Goal: Task Accomplishment & Management: Complete application form

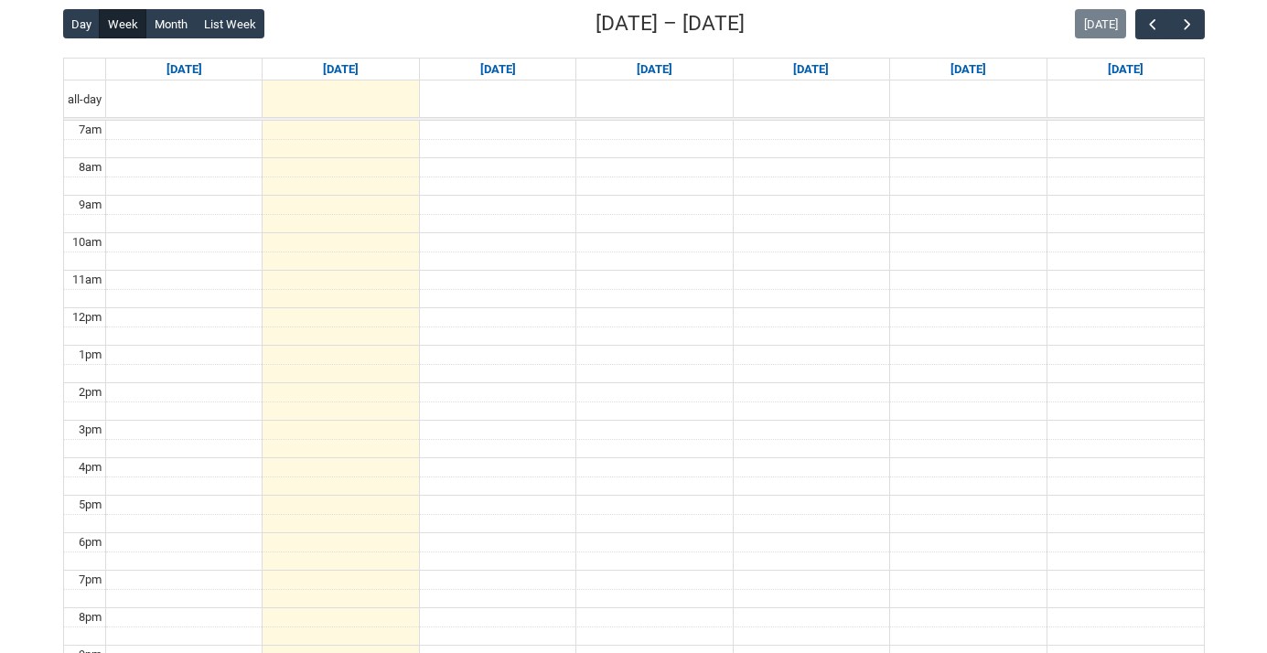
scroll to position [476, 0]
click at [1190, 19] on span "button" at bounding box center [1187, 24] width 18 height 18
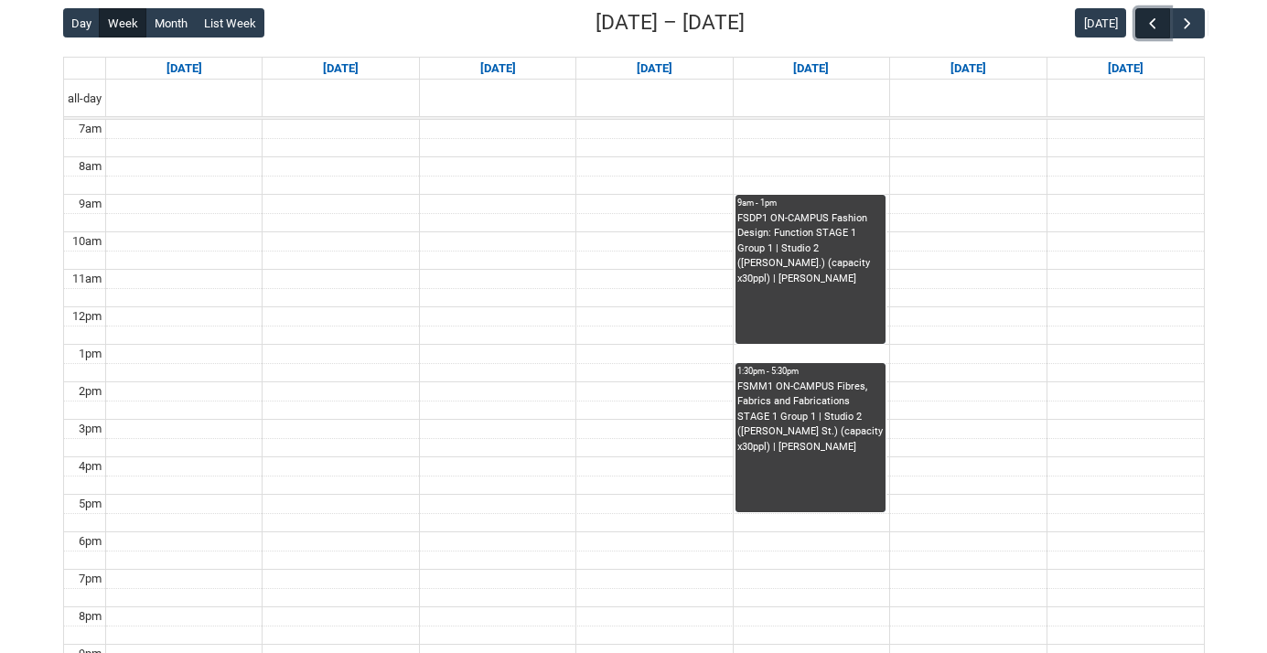
click at [1144, 22] on span "button" at bounding box center [1152, 24] width 18 height 18
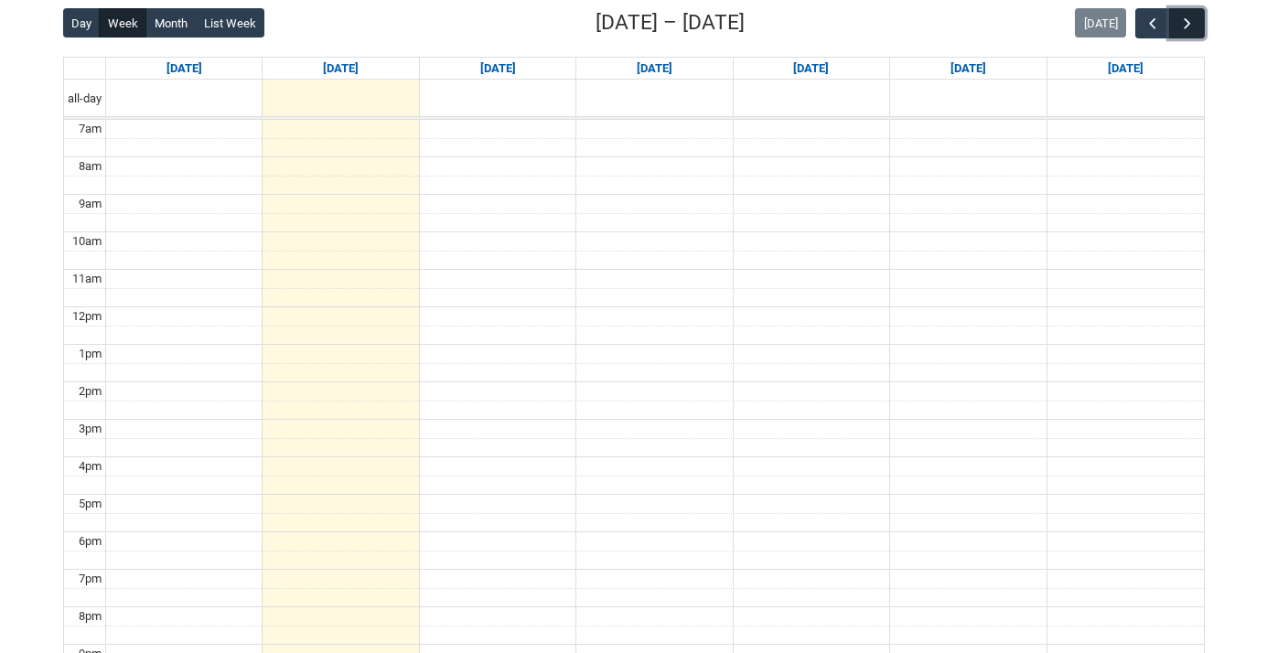
click at [1186, 18] on span "button" at bounding box center [1187, 24] width 18 height 18
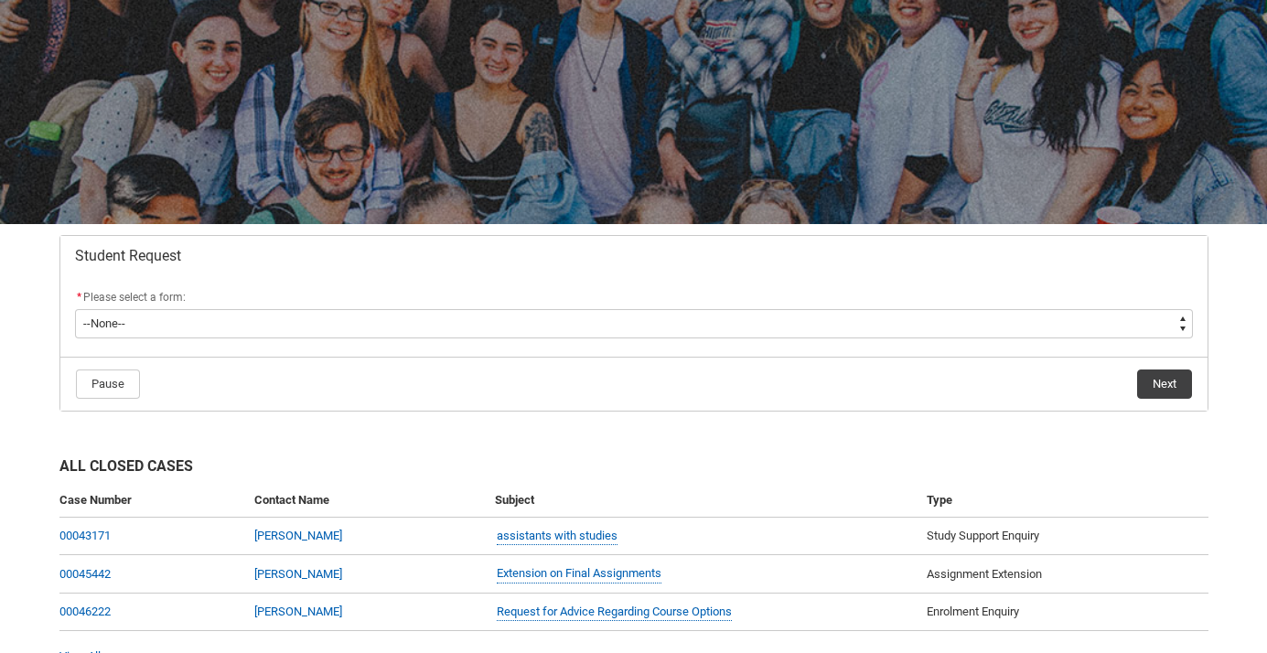
scroll to position [145, 0]
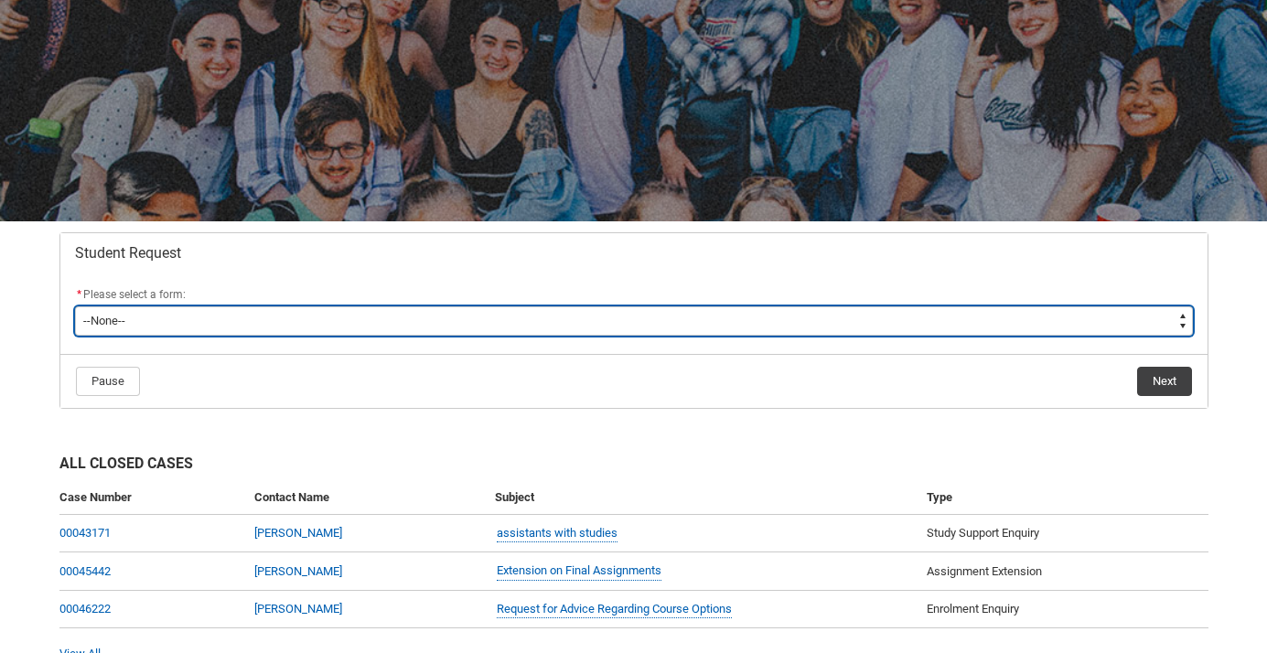
click at [331, 320] on select "--None-- Academic Transcript Application to Appeal Assignment Extension Change …" at bounding box center [634, 320] width 1118 height 29
type lightning-select "Deferral_Leave_of_Absence_Choice"
select select "Deferral_Leave_of_Absence_Choice"
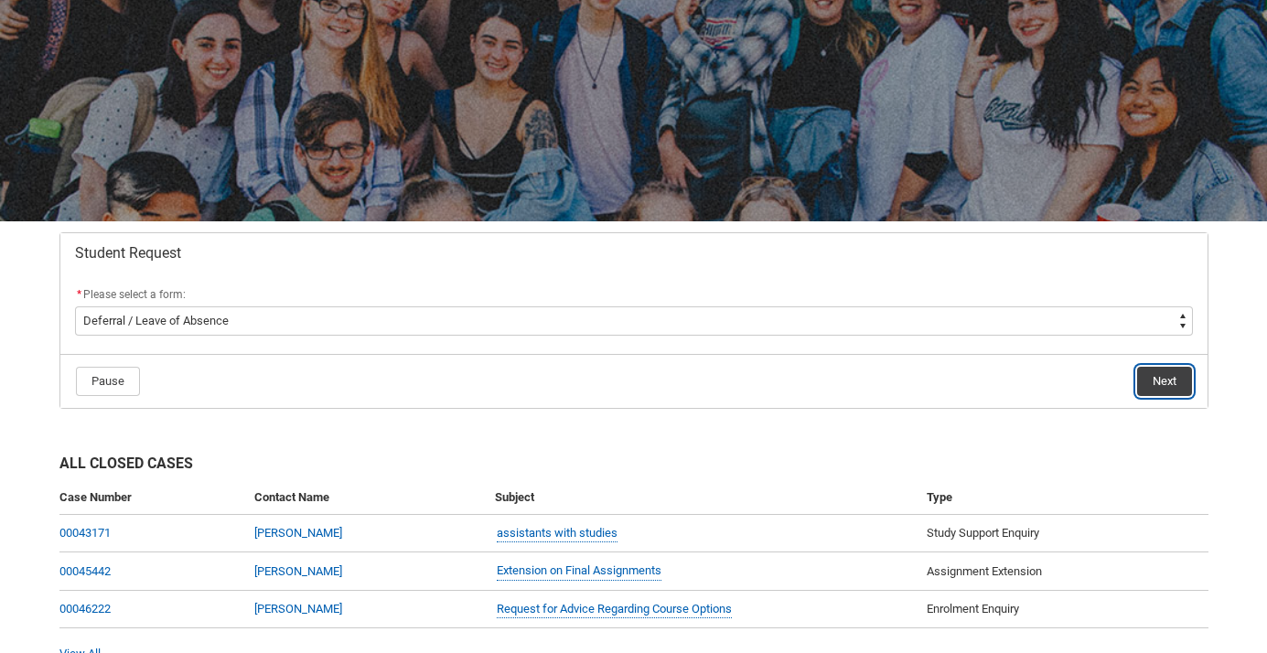
click at [1156, 376] on button "Next" at bounding box center [1164, 381] width 55 height 29
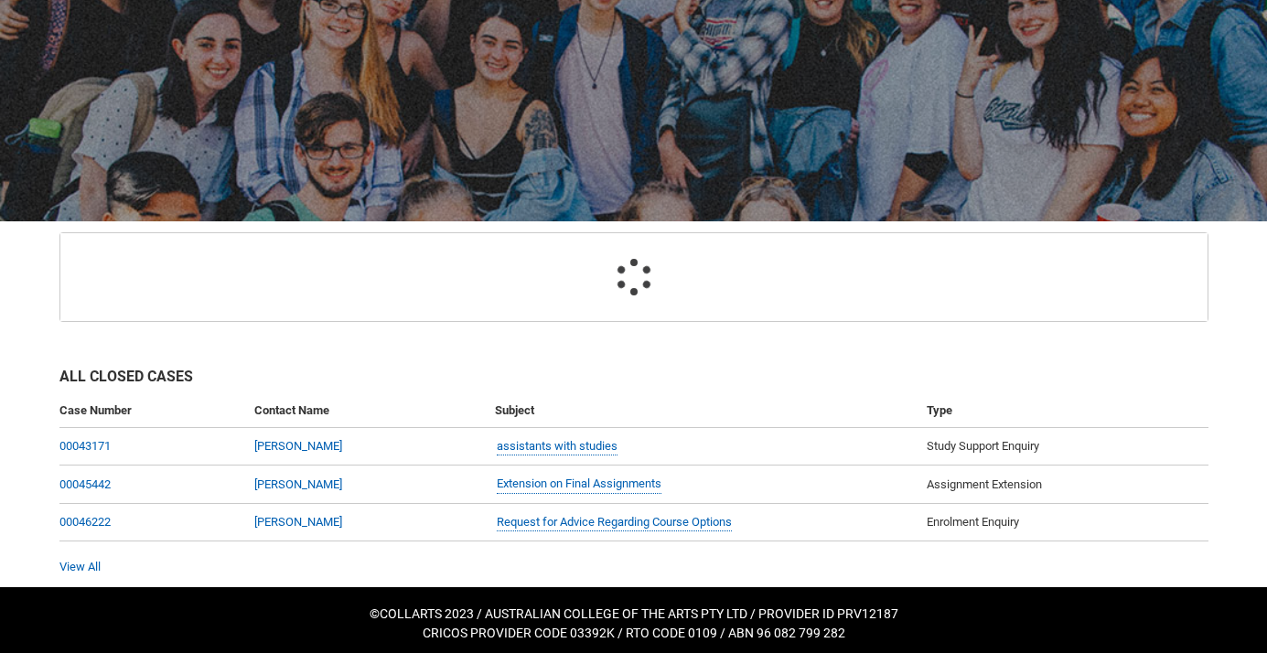
scroll to position [195, 0]
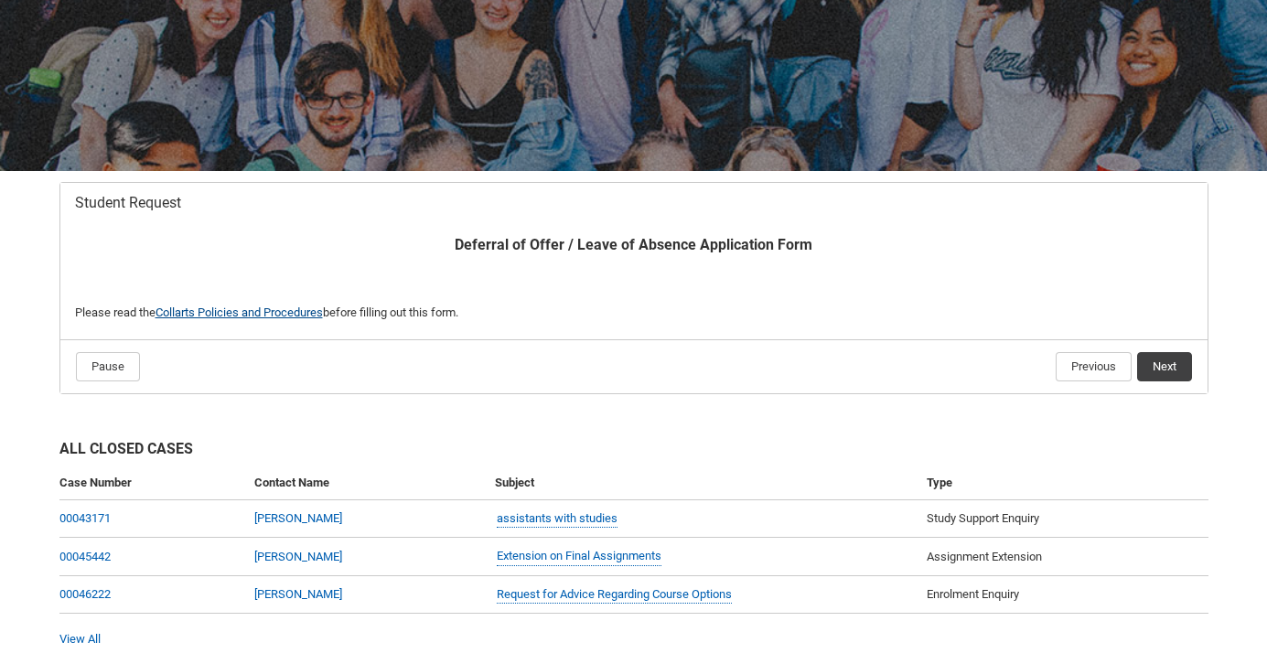
click at [272, 310] on link "Collarts Policies and Procedures" at bounding box center [238, 312] width 167 height 14
click at [1171, 360] on button "Next" at bounding box center [1164, 366] width 55 height 29
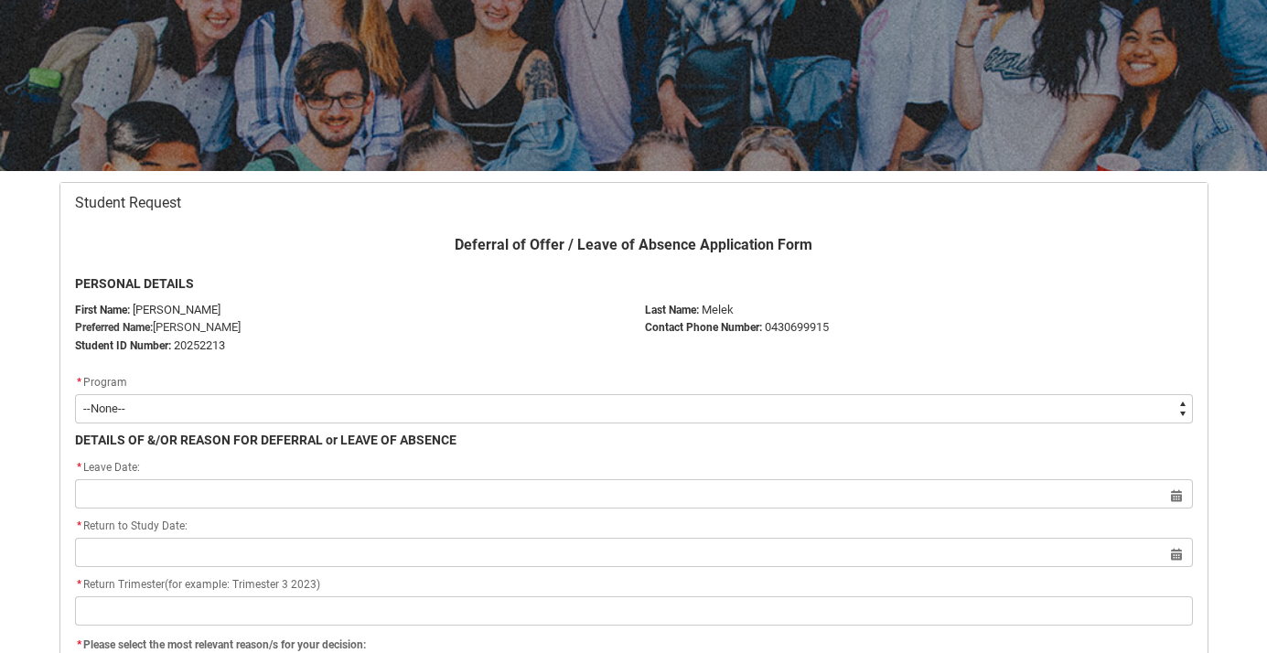
click at [607, 410] on select "--None-- Bachelor of Design (Fashion & Sustainability) Bachelor of Design (Fash…" at bounding box center [634, 408] width 1118 height 29
type lightning-select "recordPicklist_ProgramEnrollment.a0jOZ000004fNftYAE"
select select "recordPicklist_ProgramEnrollment.a0jOZ000004fNftYAE"
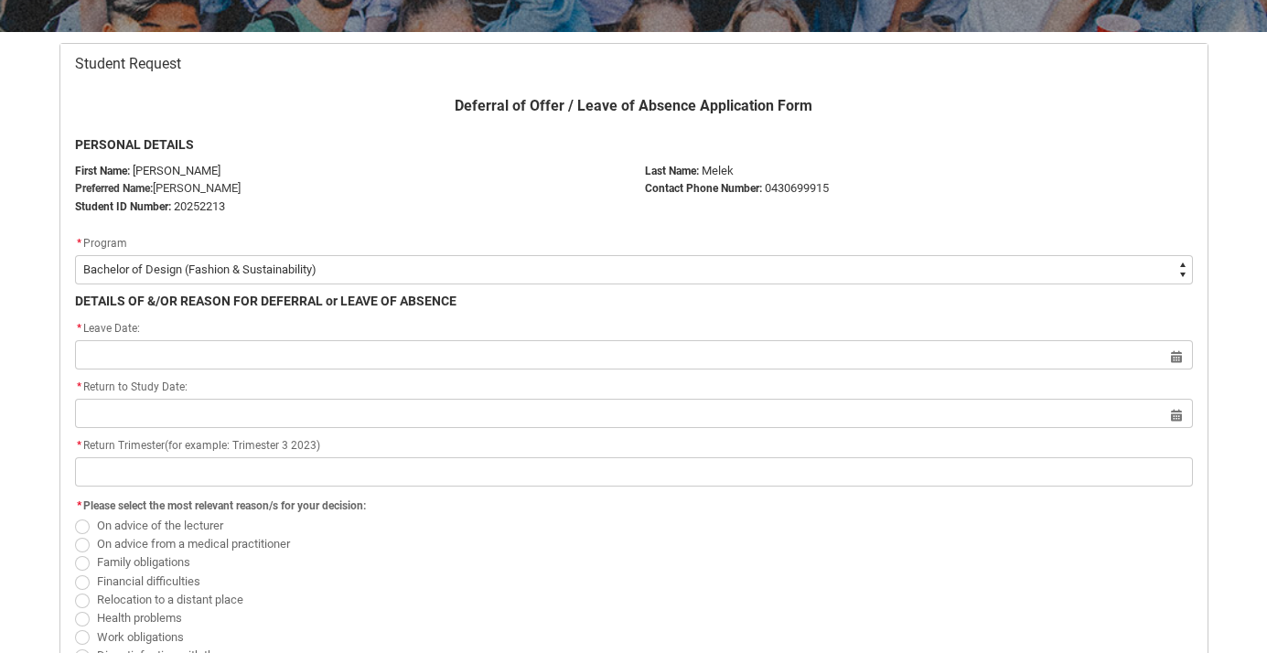
scroll to position [333, 0]
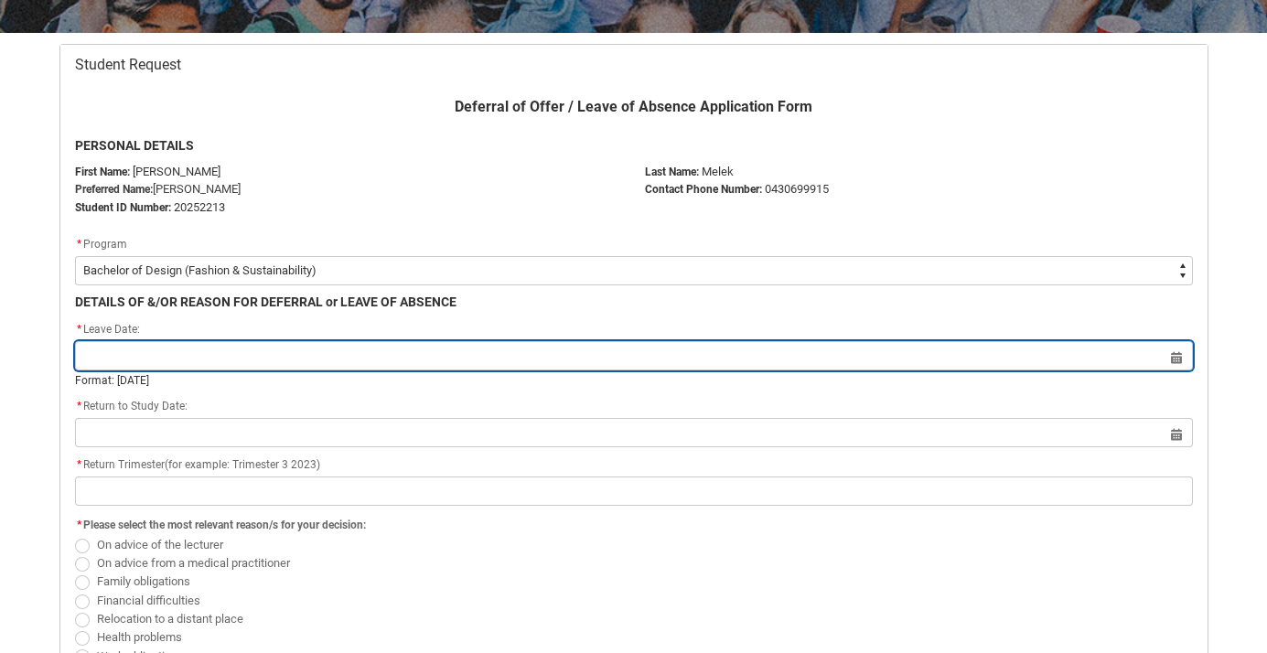
click at [519, 352] on input "Redu_Student_Request flow" at bounding box center [634, 355] width 1118 height 29
select select "2025"
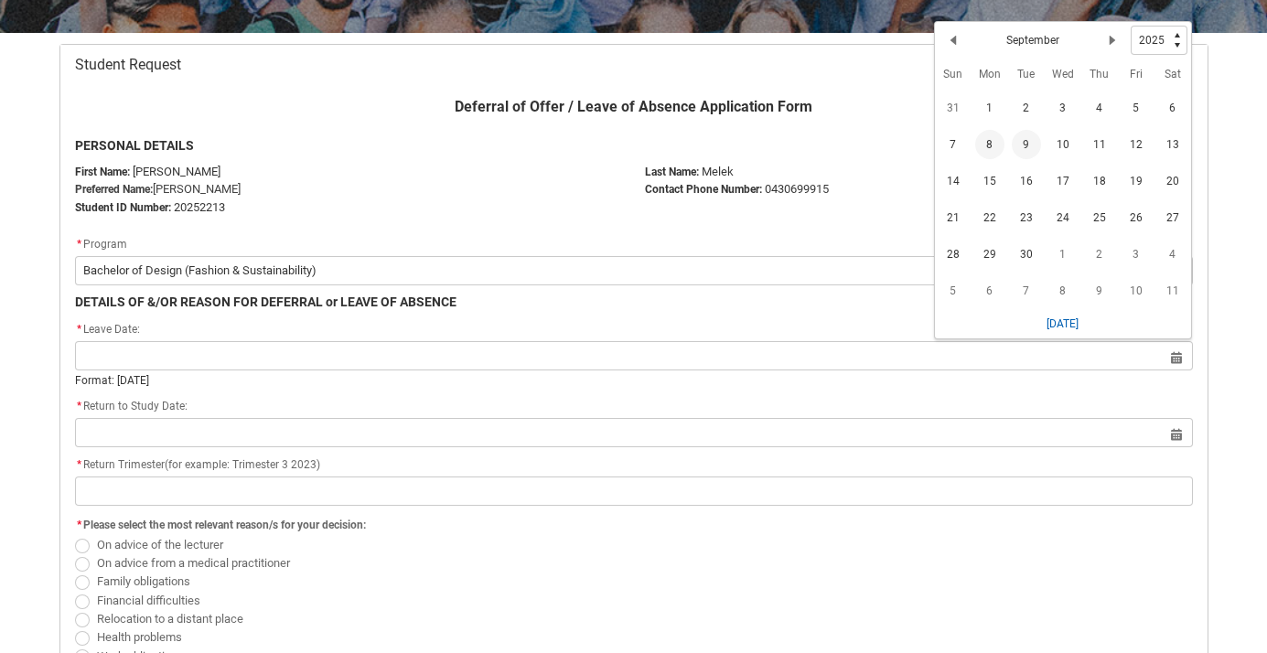
click at [1033, 138] on span "9" at bounding box center [1026, 144] width 29 height 29
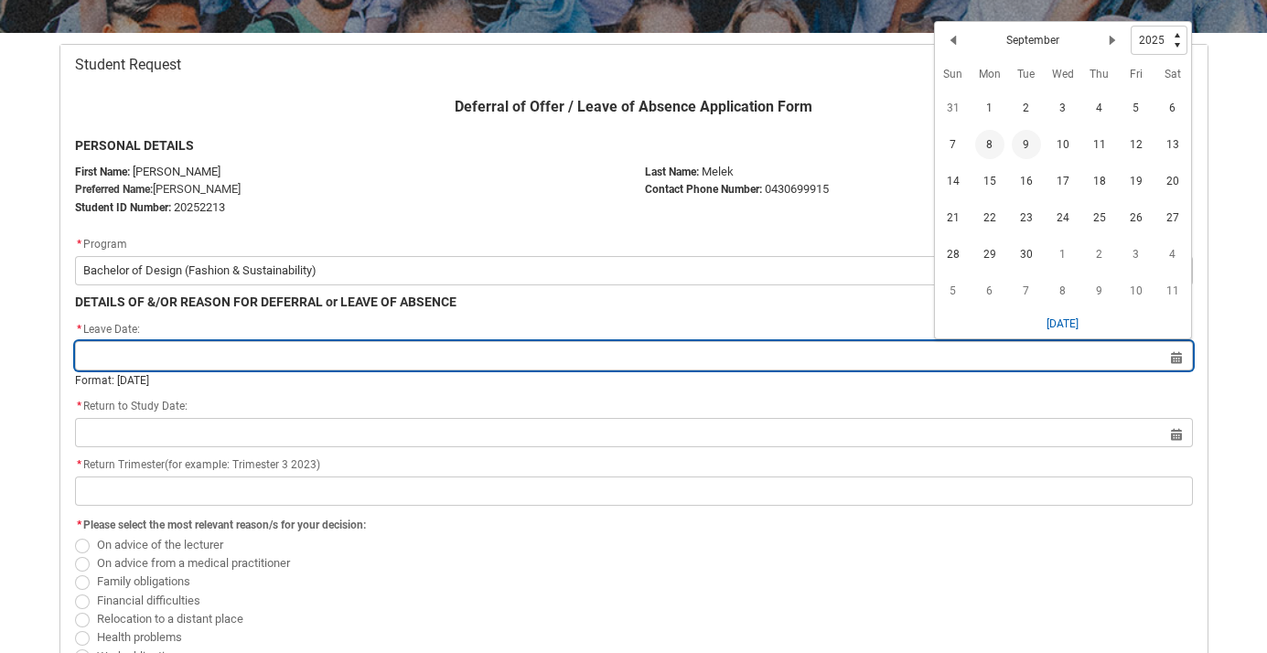
type lightning-datepicker "[DATE]"
type lightning-input "[DATE]"
type input "[DATE]"
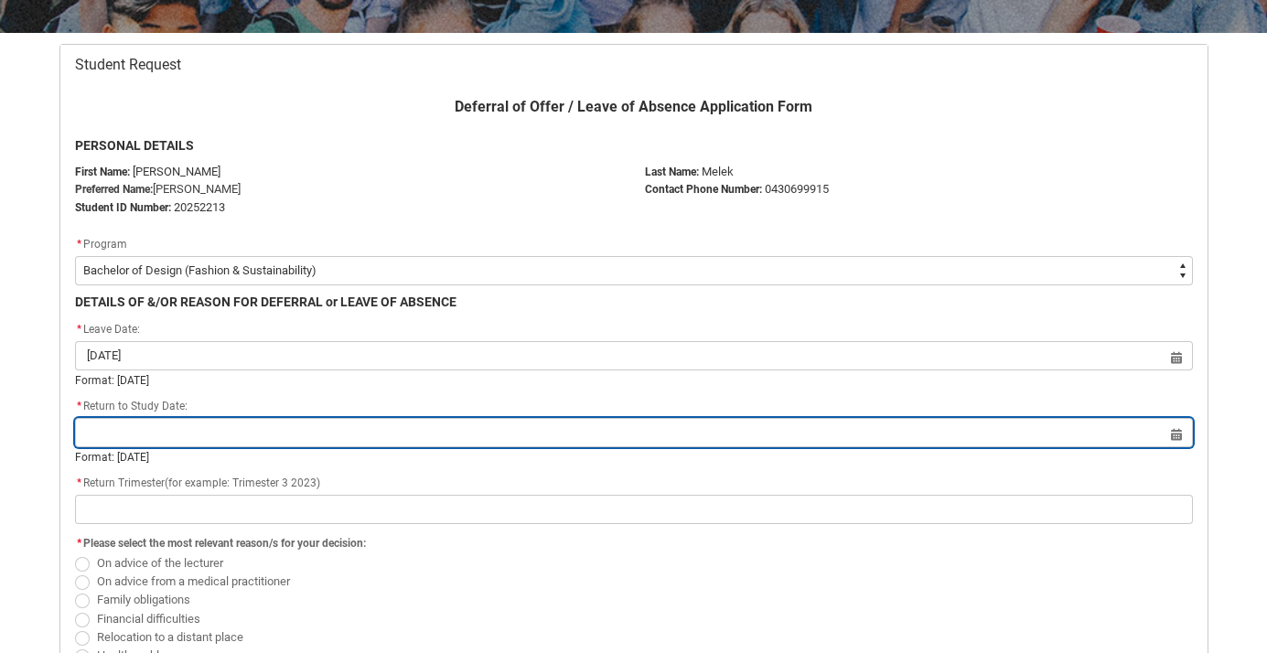
click at [144, 437] on input "Redu_Student_Request flow" at bounding box center [634, 432] width 1118 height 29
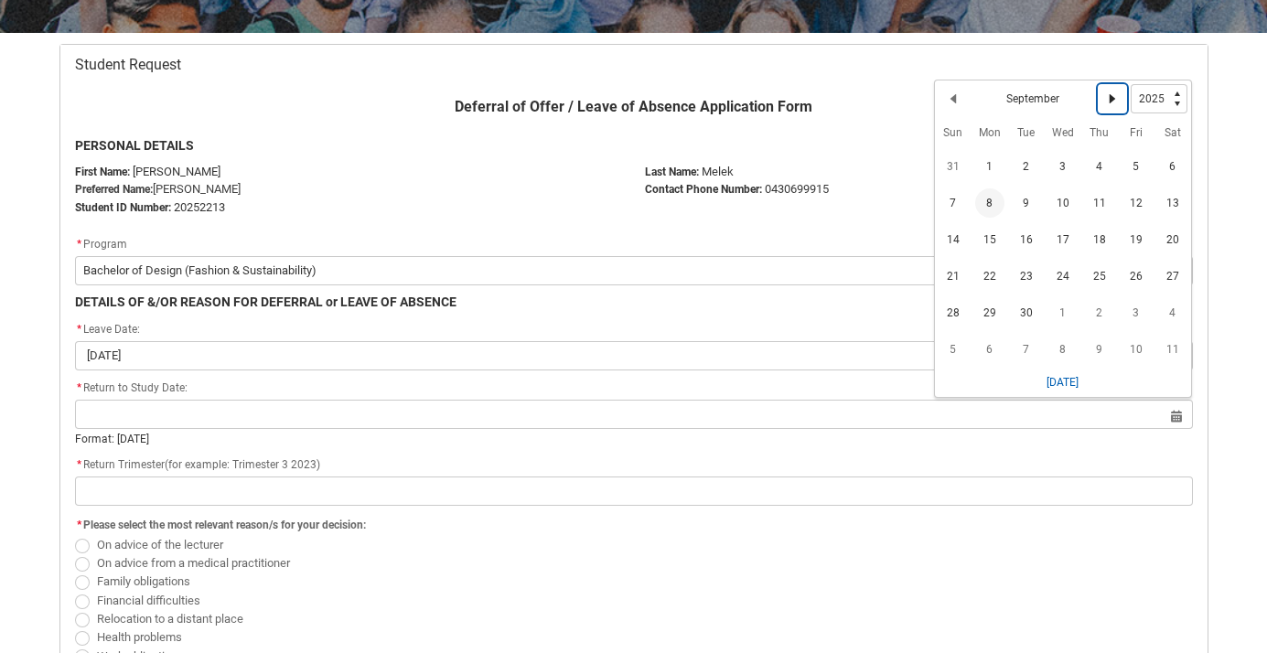
click at [1115, 98] on lightning-primitive-icon "Date picker: September" at bounding box center [1112, 98] width 13 height 13
click at [1115, 98] on lightning-primitive-icon "Date picker: October" at bounding box center [1112, 102] width 13 height 13
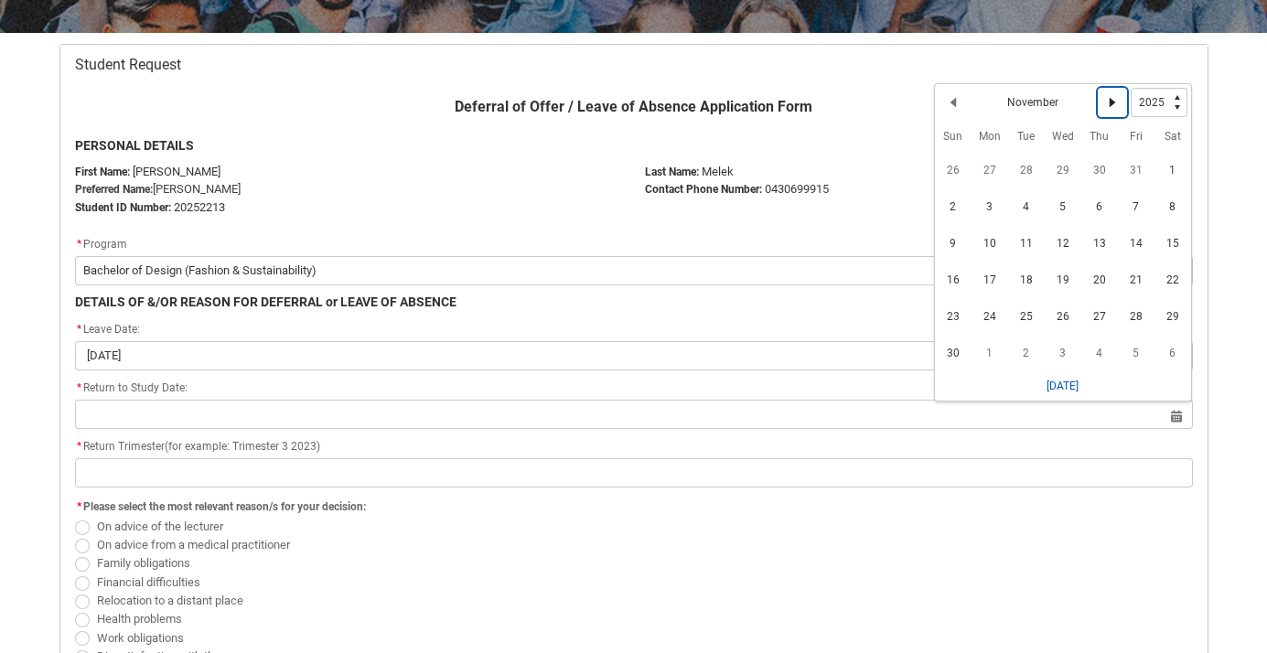
click at [1115, 98] on lightning-primitive-icon "Date picker: November" at bounding box center [1112, 102] width 13 height 13
click at [1115, 98] on lightning-primitive-icon "Date picker: December" at bounding box center [1112, 102] width 13 height 13
select select "2026"
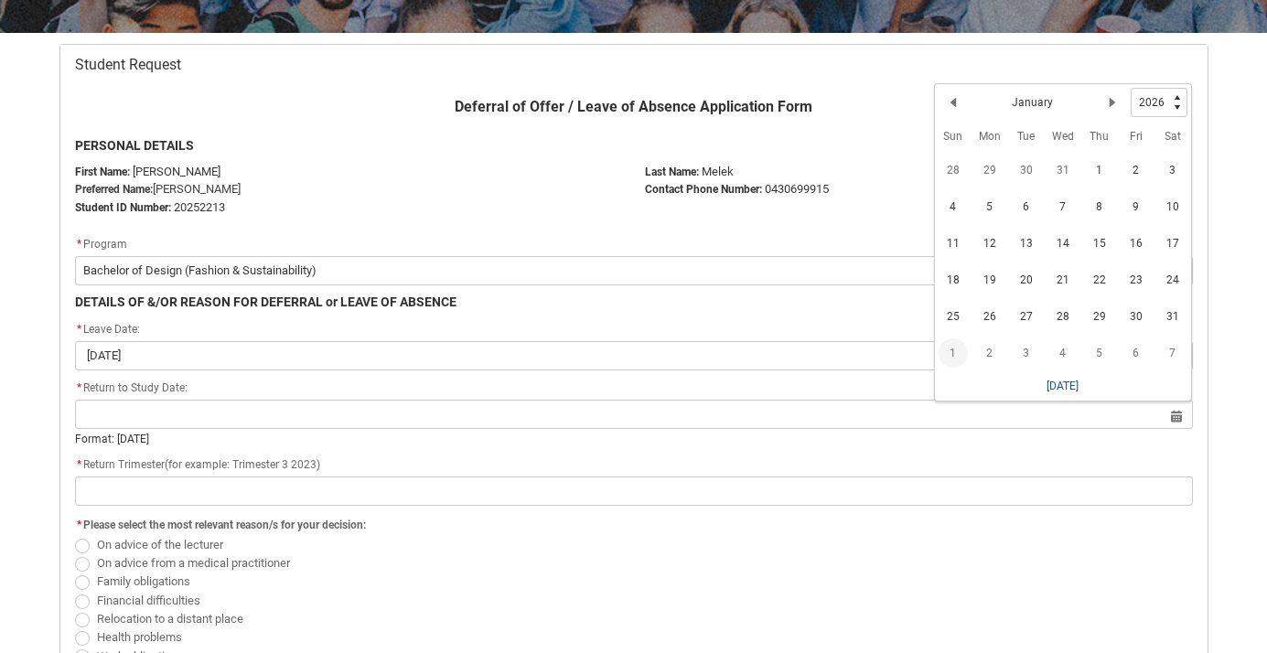
click at [948, 348] on span "1" at bounding box center [952, 352] width 29 height 29
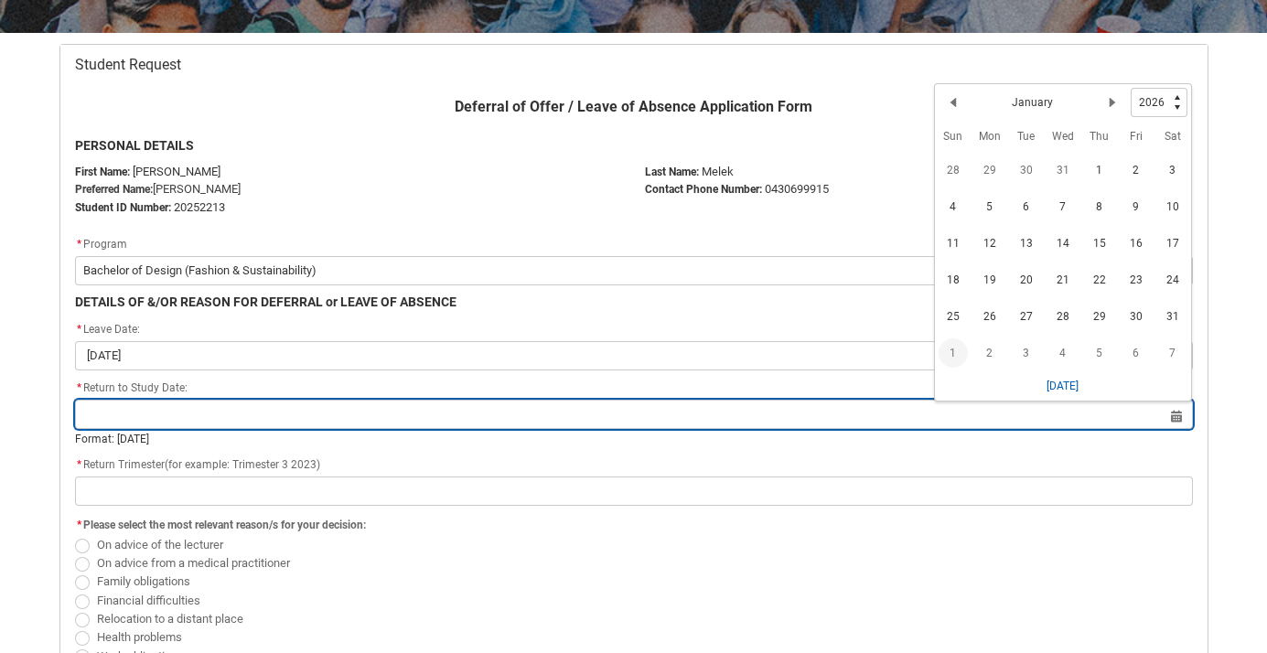
type lightning-datepicker "[DATE]"
type lightning-input "[DATE]"
type input "[DATE]"
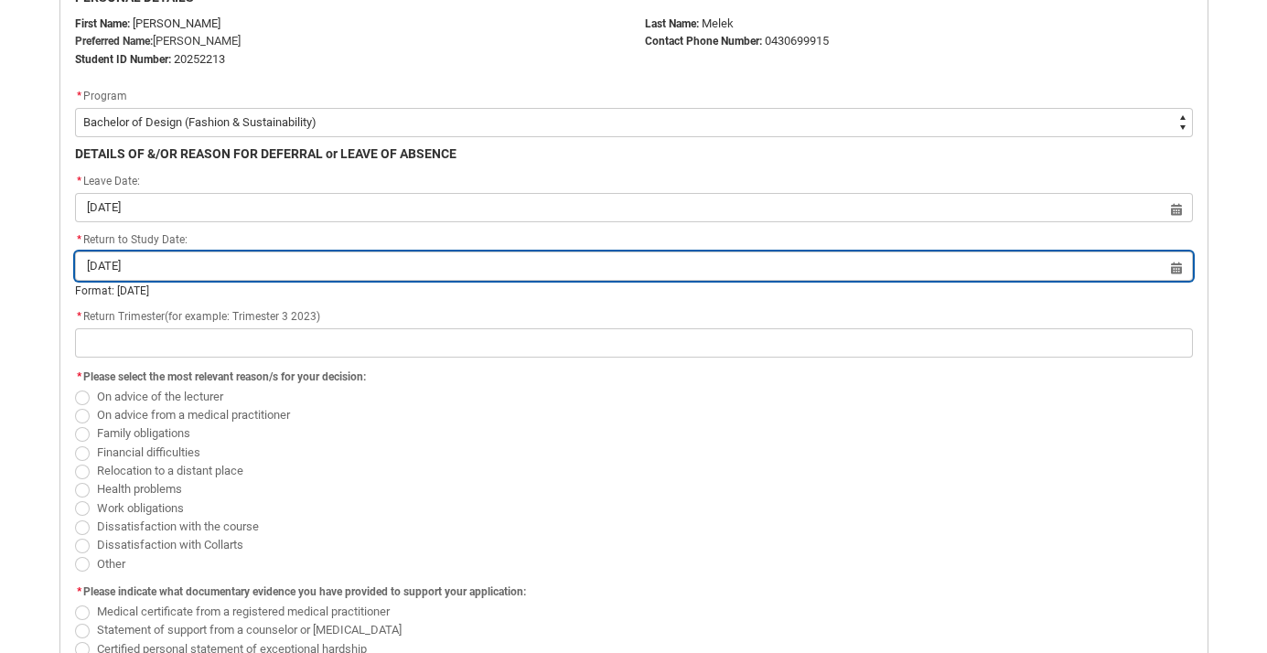
scroll to position [485, 0]
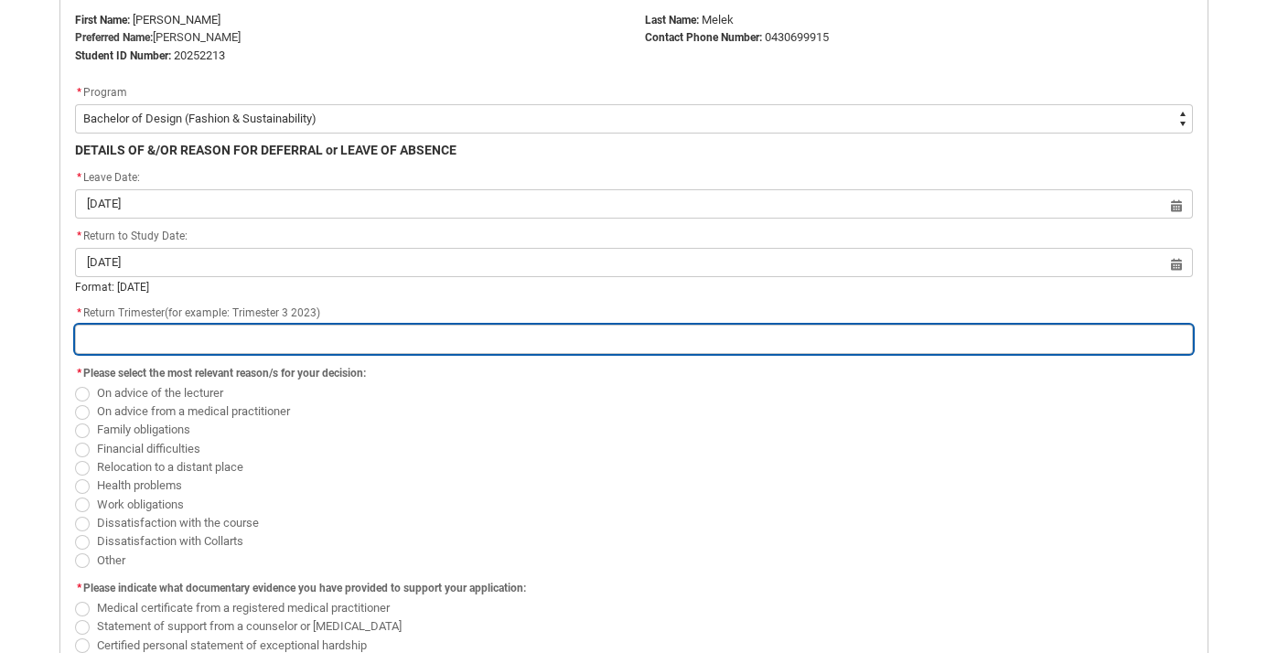
click at [247, 335] on input "Redu_Student_Request flow" at bounding box center [634, 339] width 1118 height 29
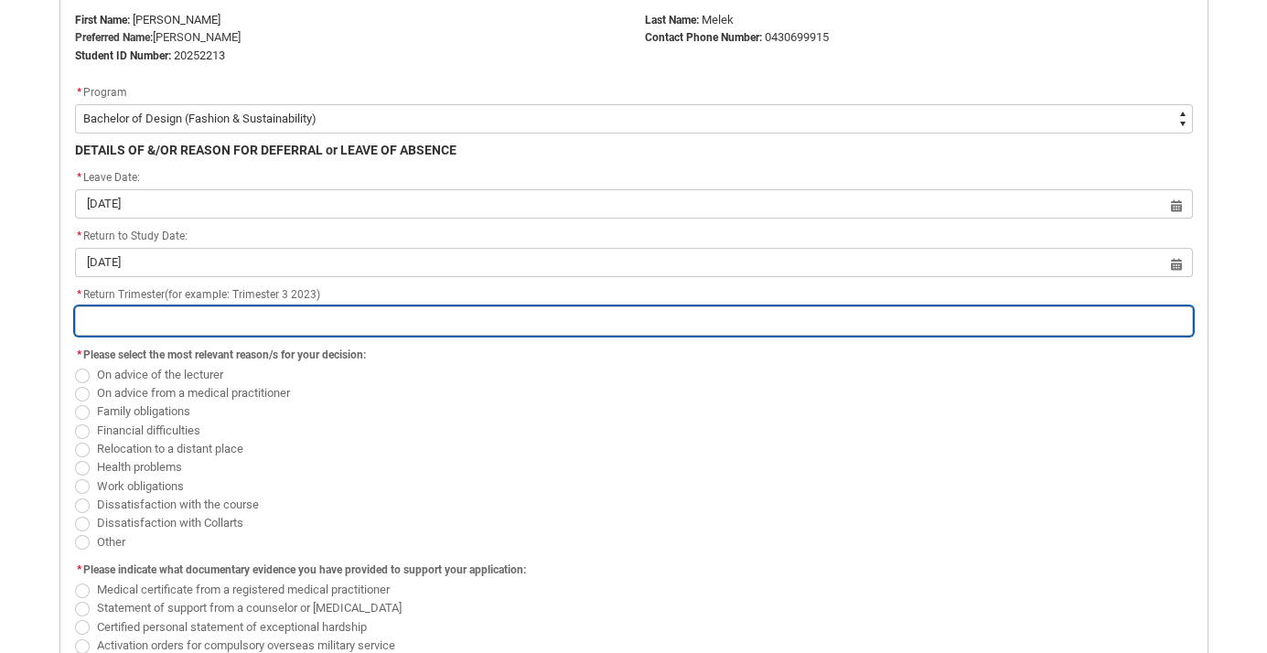
type lightning-primitive-input-simple "T"
type input "T"
type lightning-primitive-input-simple "Tr"
type input "Tr"
type lightning-primitive-input-simple "Tri"
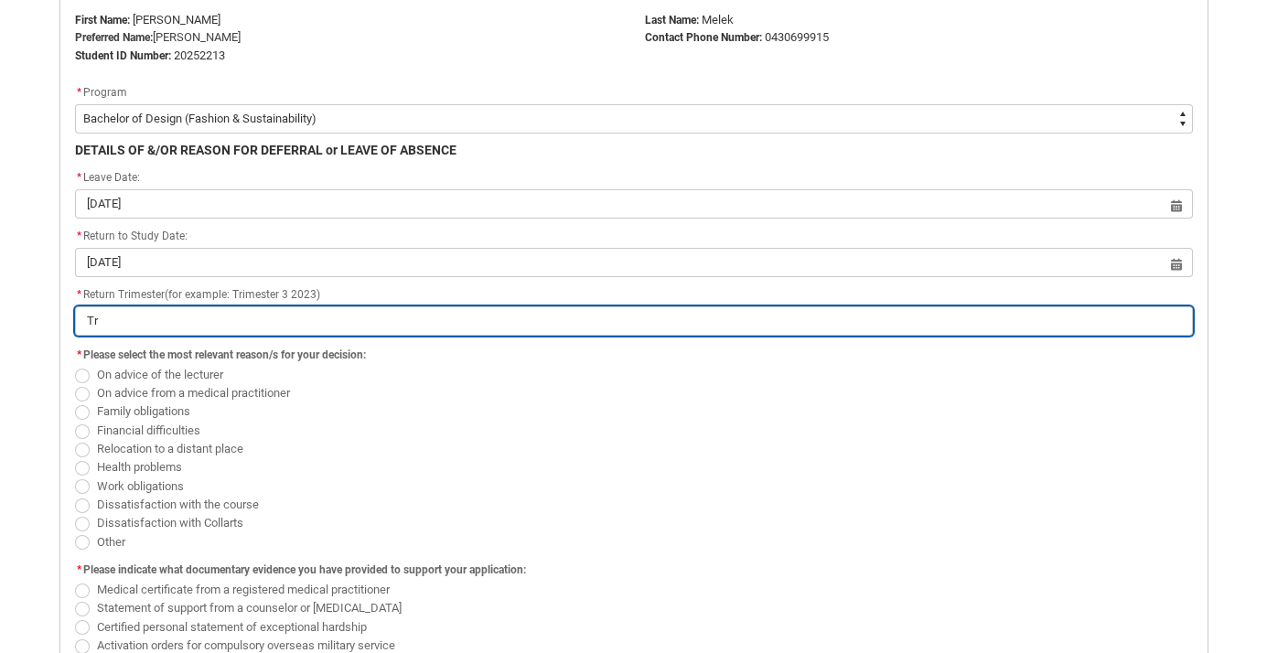
type input "Tri"
type lightning-primitive-input-simple "Trim"
type input "Trim"
type lightning-primitive-input-simple "Trime"
type input "Trime"
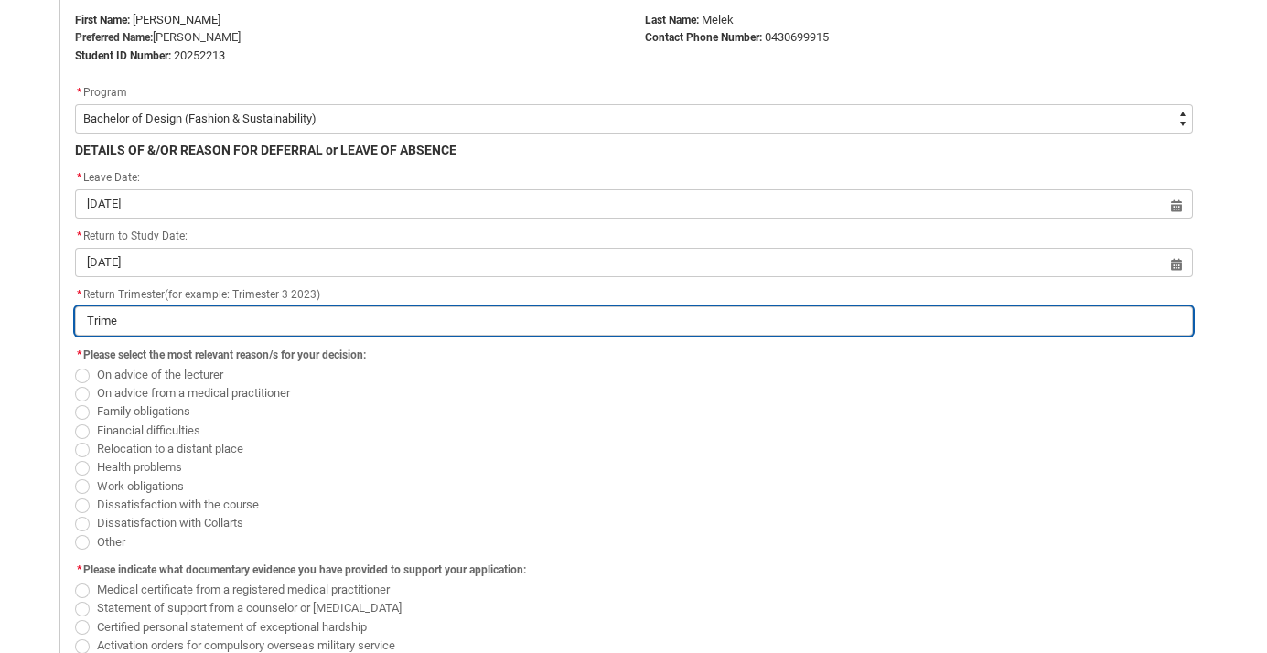
type lightning-primitive-input-simple "Trimes"
type input "Trimes"
type lightning-primitive-input-simple "Trimest"
type input "Trimest"
type lightning-primitive-input-simple "Trimeste"
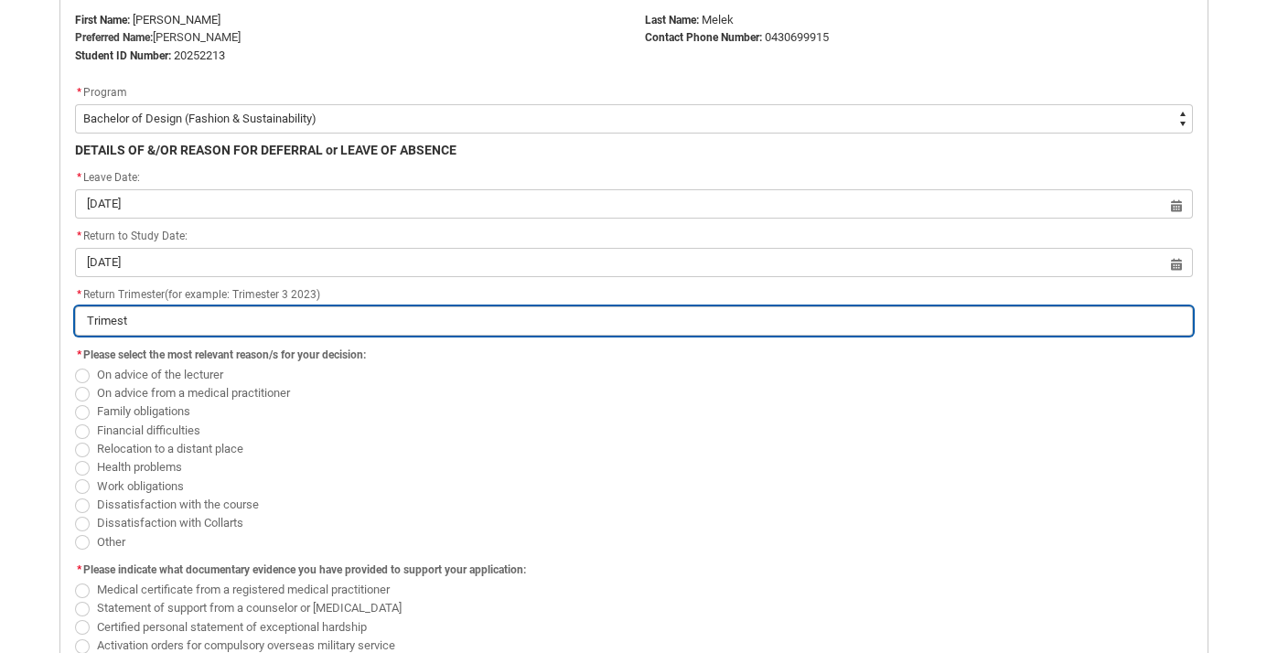
type input "Trimeste"
type lightning-primitive-input-simple "Trimester"
type input "Trimester"
type lightning-primitive-input-simple "Trimester"
type input "Trimester"
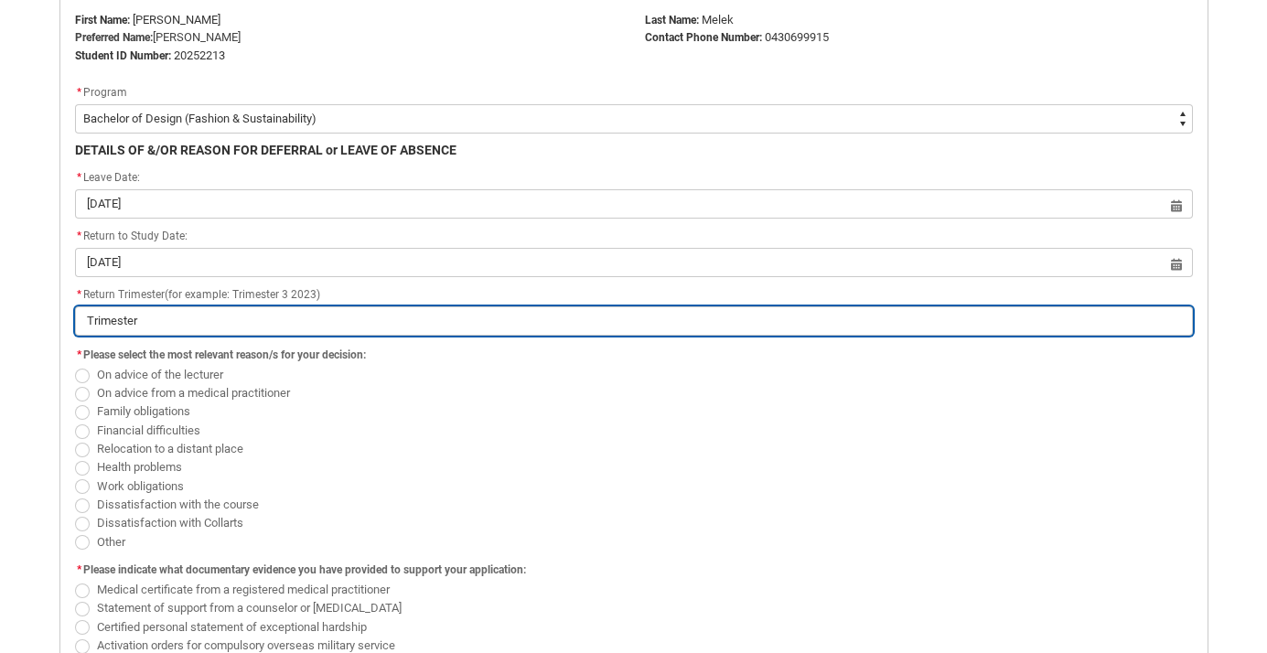
type lightning-primitive-input-simple "Trimester 1"
type input "Trimester 1"
type lightning-primitive-input-simple "Trimester 1"
type input "Trimester 1"
type lightning-primitive-input-simple "Trimester 1 2"
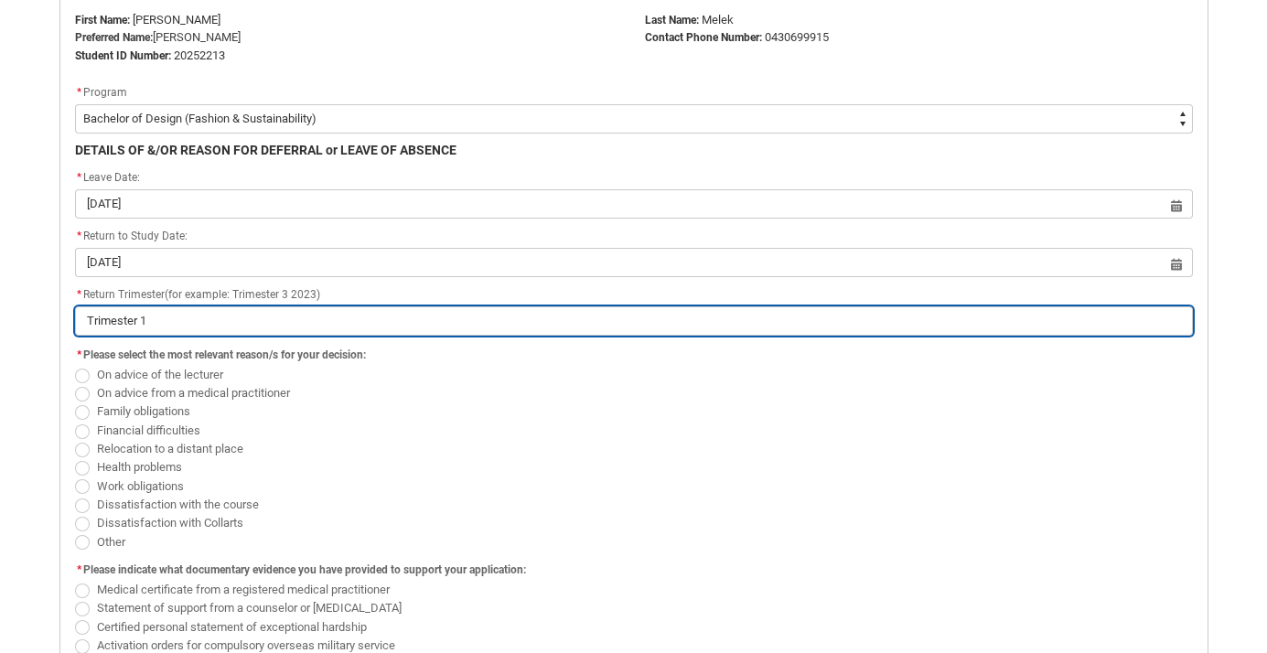
type input "Trimester 1 2"
type lightning-primitive-input-simple "Trimester 1 20"
type input "Trimester 1 20"
type lightning-primitive-input-simple "Trimester 1 202"
type input "Trimester 1 202"
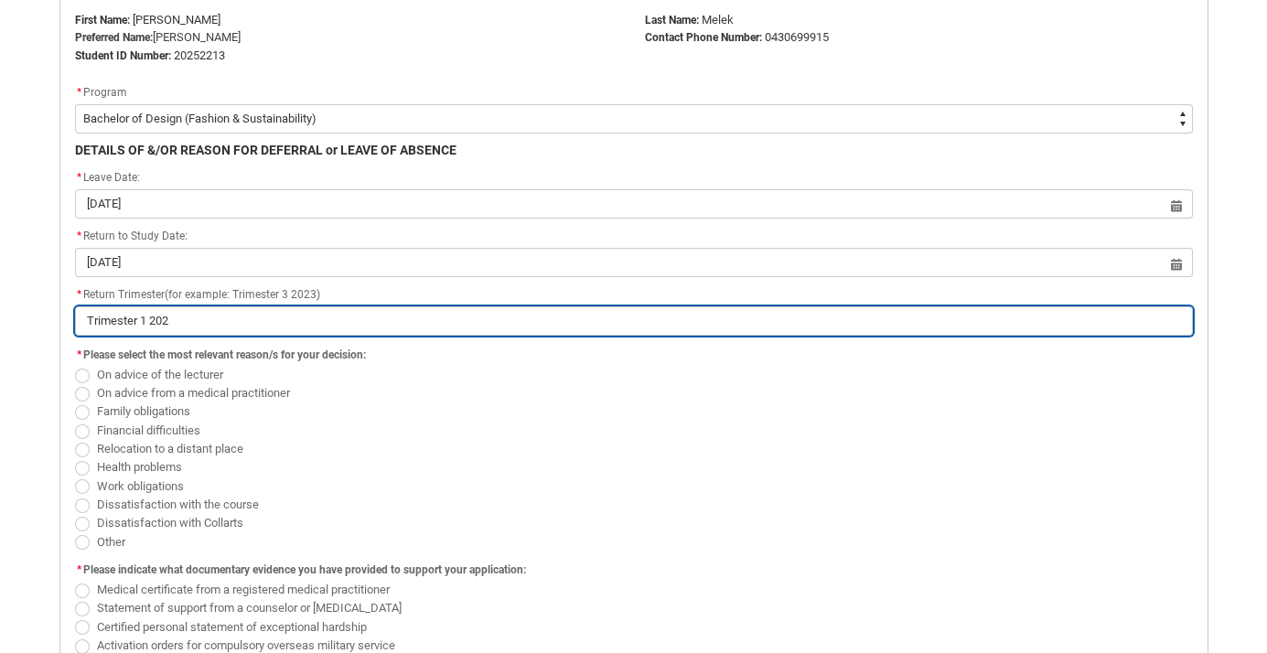
type lightning-primitive-input-simple "Trimester 1 2026"
type input "Trimester 1 2026"
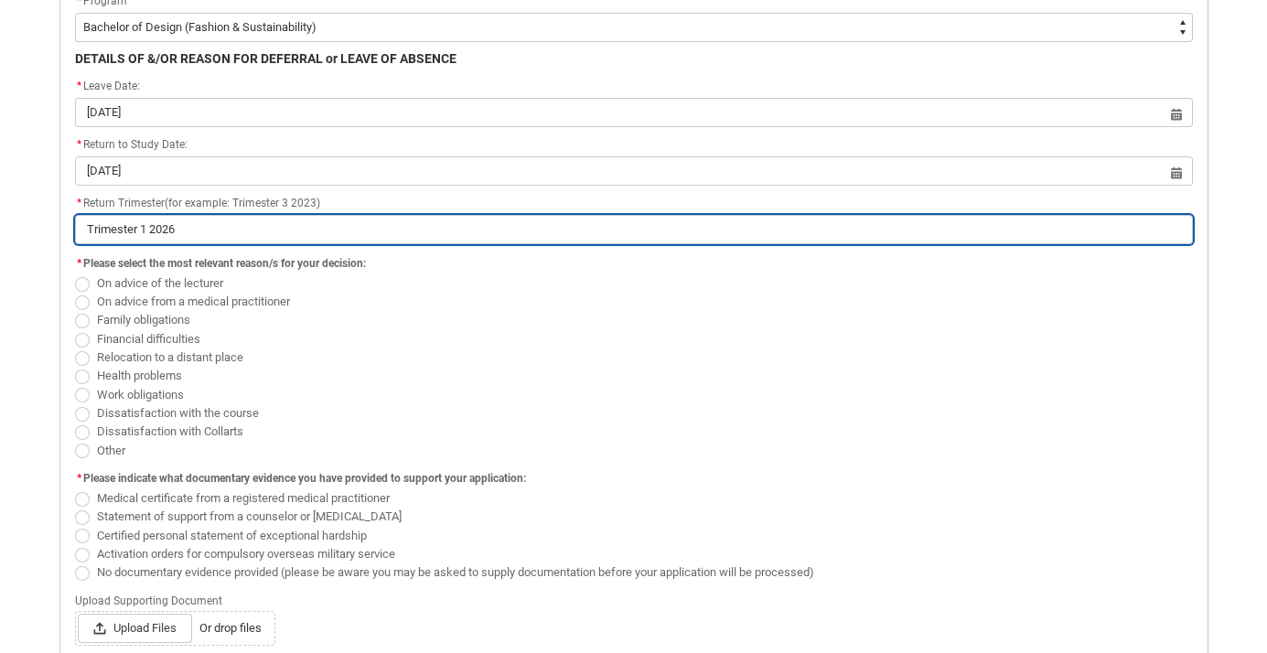
scroll to position [578, 0]
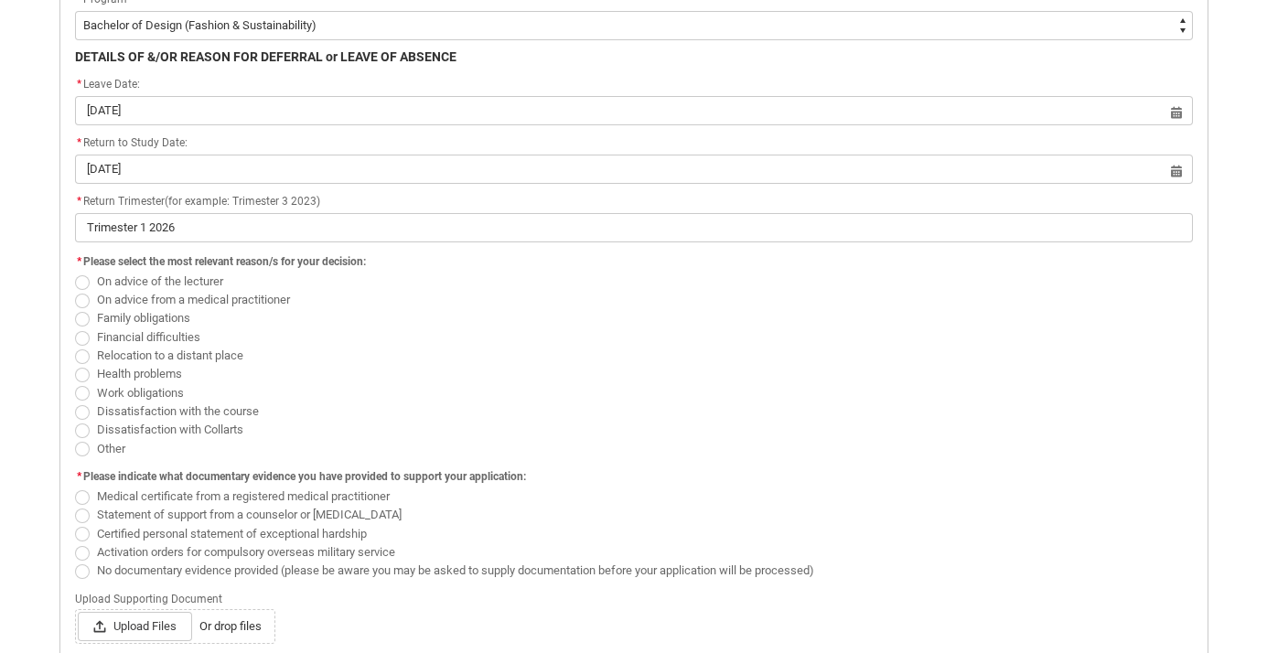
click at [78, 449] on span "Redu_Student_Request flow" at bounding box center [82, 449] width 15 height 15
click at [75, 439] on input "Other" at bounding box center [74, 438] width 1 height 1
radio input "true"
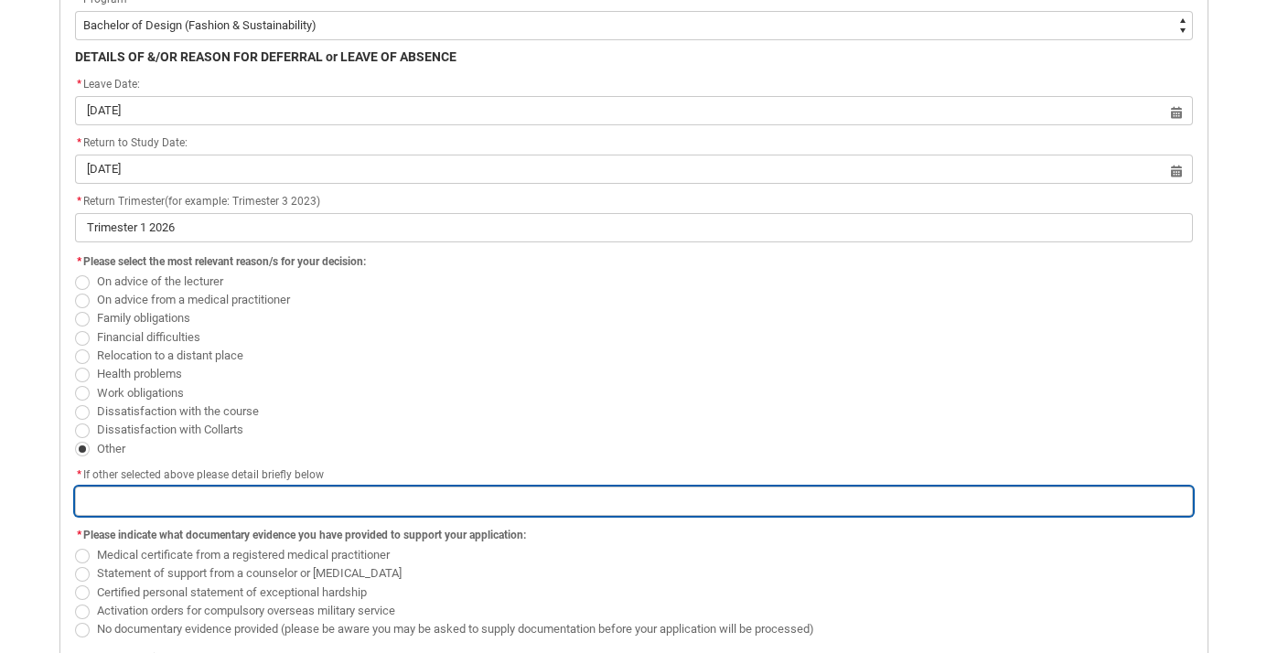
click at [102, 505] on input "Redu_Student_Request flow" at bounding box center [634, 501] width 1118 height 29
type lightning-primitive-input-simple "G"
type input "G"
type lightning-primitive-input-simple "Go"
type input "Go"
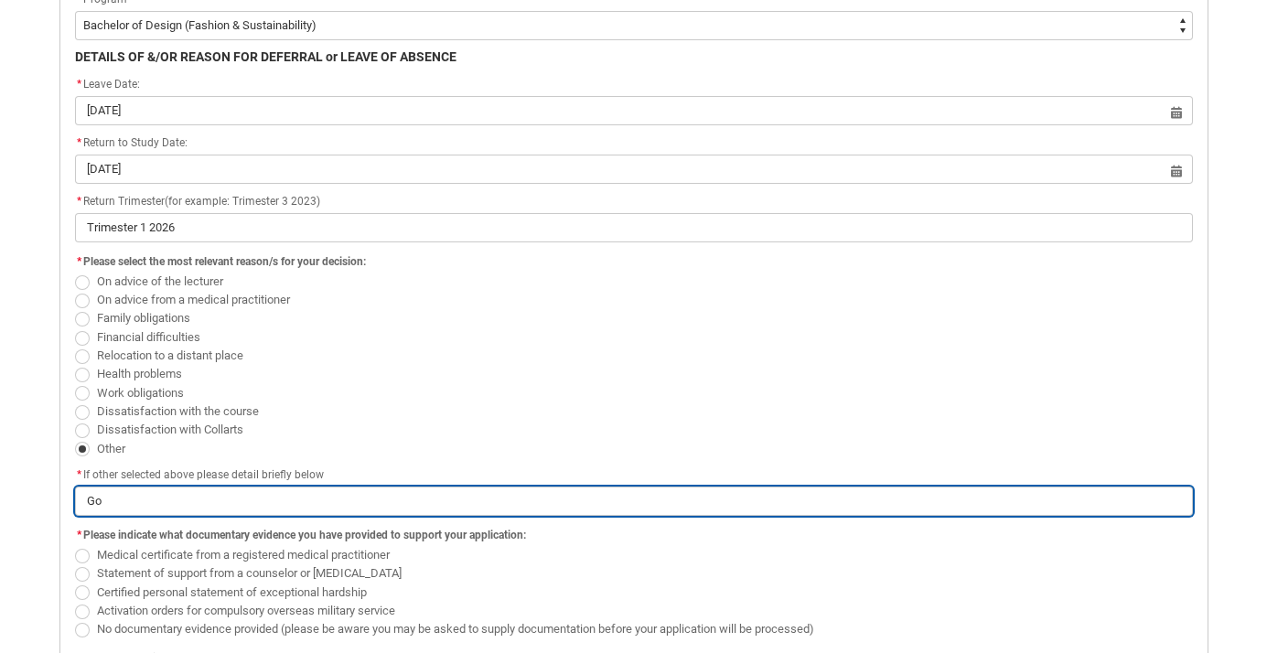
type lightning-primitive-input-simple "Goi"
type input "Goi"
type lightning-primitive-input-simple "Goin"
type input "Goin"
type lightning-primitive-input-simple "Going"
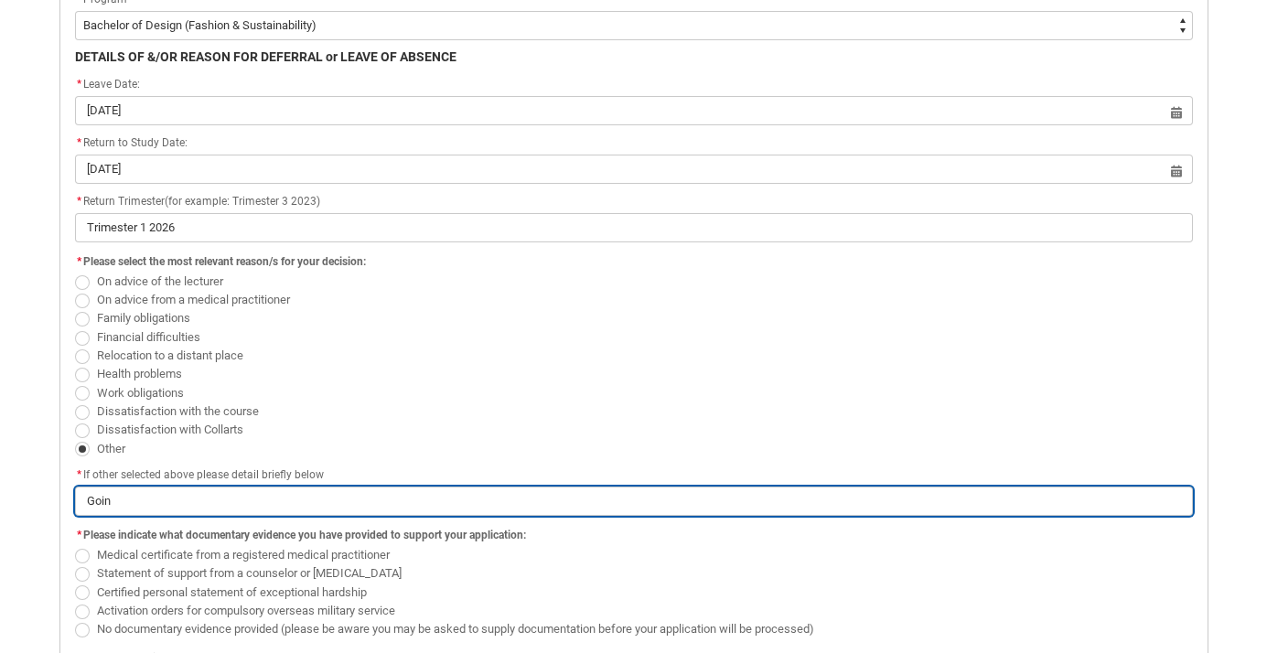
type input "Going"
type lightning-primitive-input-simple "Going"
type input "Going"
type lightning-primitive-input-simple "Going a"
type input "Going a"
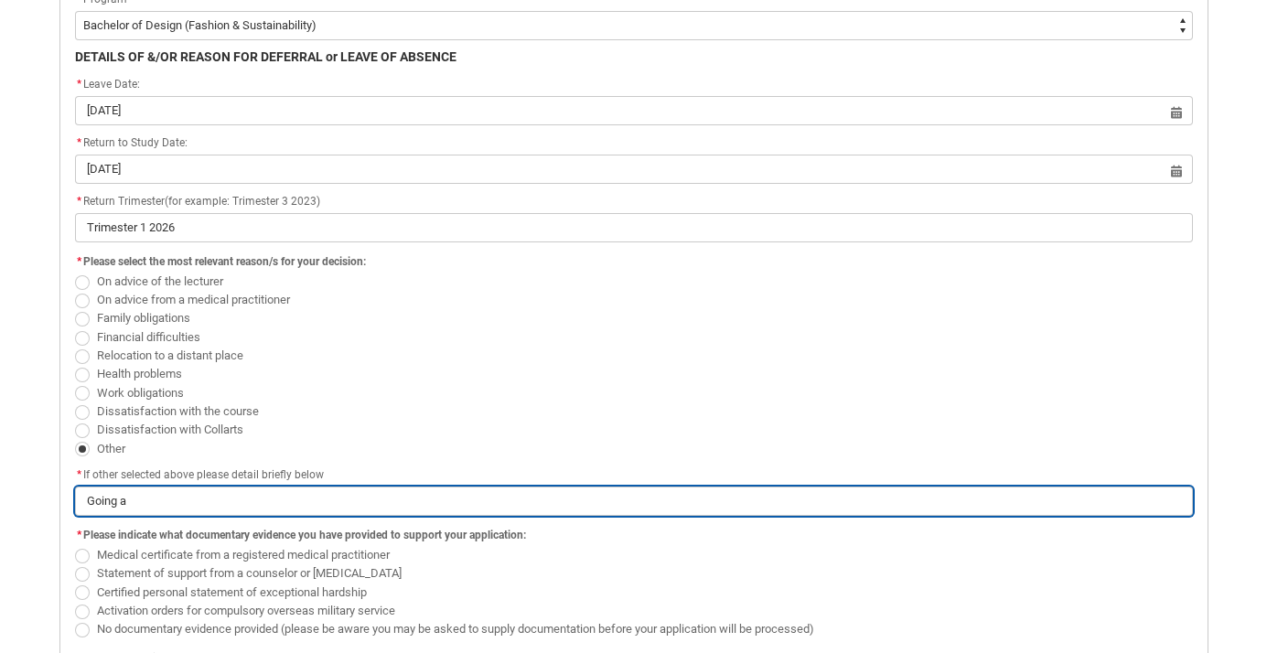
type lightning-primitive-input-simple "Going aw"
type input "Going aw"
type lightning-primitive-input-simple "Going awa"
type input "Going awa"
type lightning-primitive-input-simple "Going away"
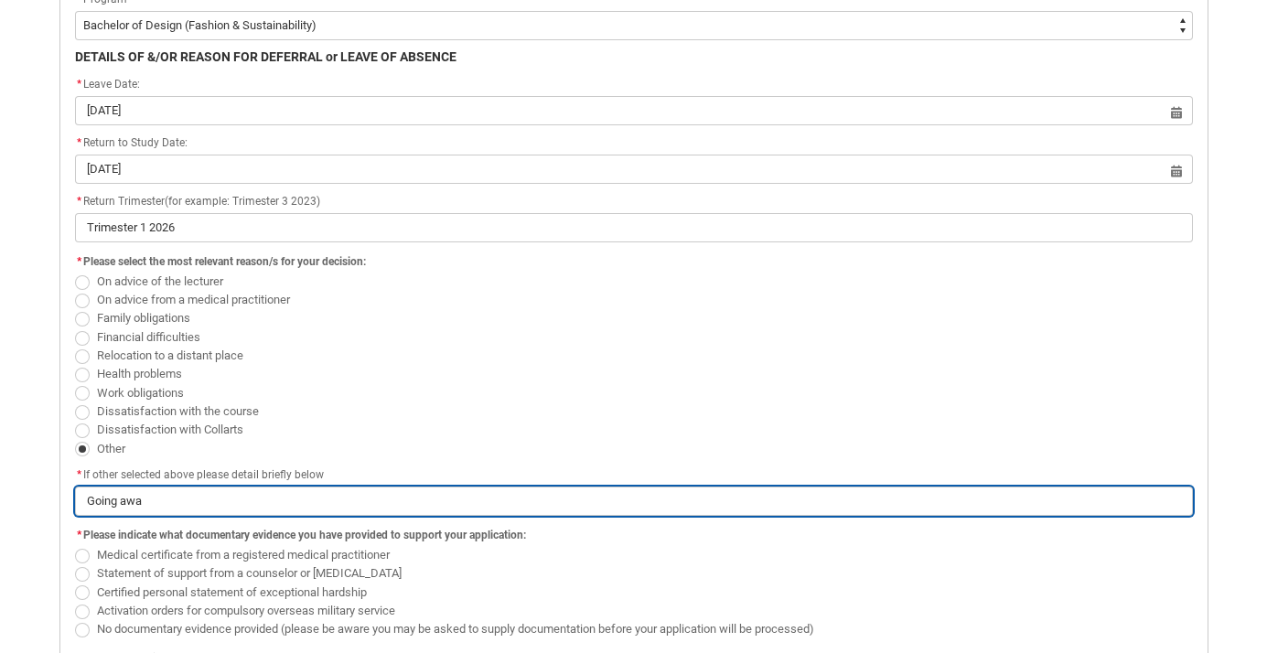
type input "Going away"
type lightning-primitive-input-simple "Going away"
type input "Going away"
type lightning-primitive-input-simple "Going away o"
type input "Going away o"
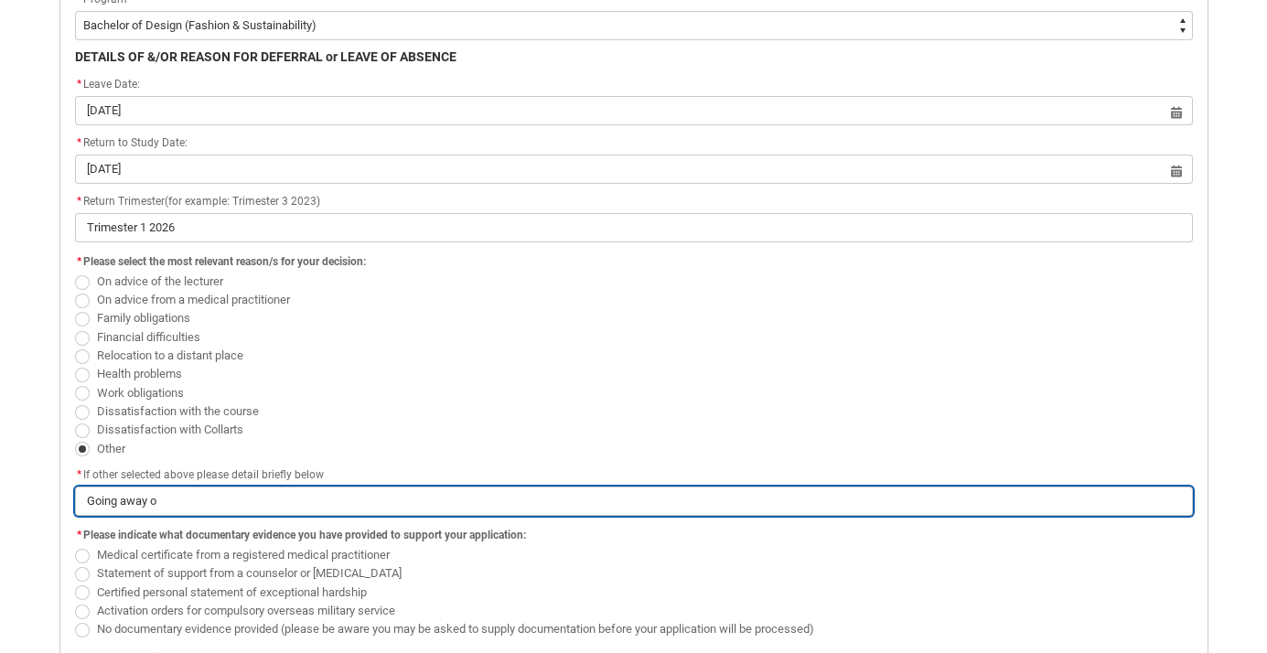
type lightning-primitive-input-simple "Going away on"
type input "Going away on"
type lightning-primitive-input-simple "Going away on"
type input "Going away on"
type lightning-primitive-input-simple "Going away on h"
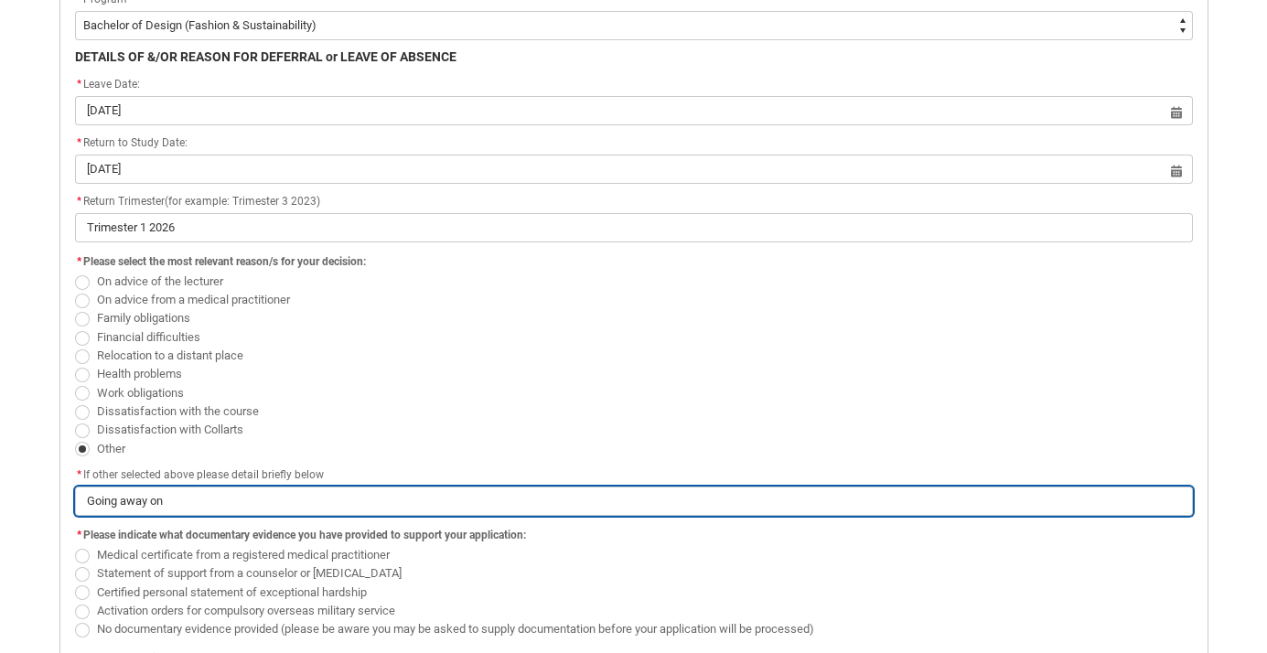
type input "Going away on h"
type lightning-primitive-input-simple "Going away on ho"
type input "Going away on ho"
type lightning-primitive-input-simple "Going away on hol"
type input "Going away on hol"
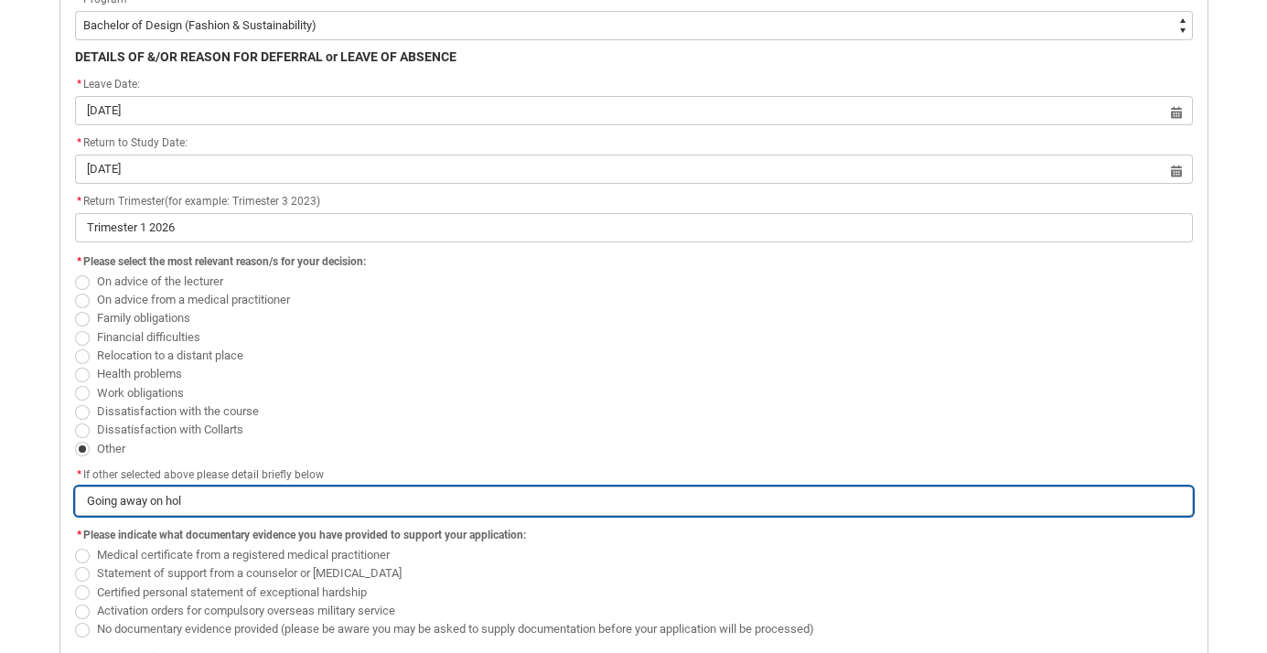
type lightning-primitive-input-simple "Going away on [DATE]"
type input "Going away on [DATE]"
type lightning-primitive-input-simple "Going away on holid"
type input "Going away on holid"
type lightning-primitive-input-simple "Going away on holida"
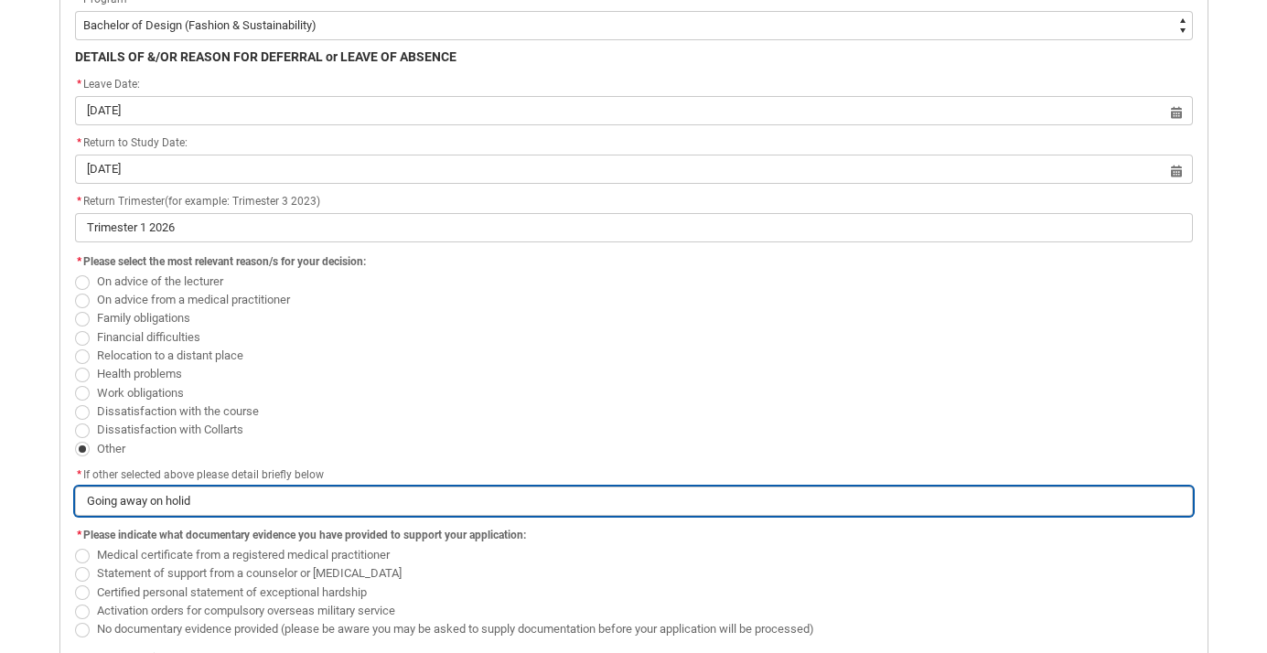
type input "Going away on holida"
type lightning-primitive-input-simple "Going away on holiday"
type input "Going away on holiday"
type lightning-primitive-input-simple "Going away on holiday"
type input "Going away on holiday"
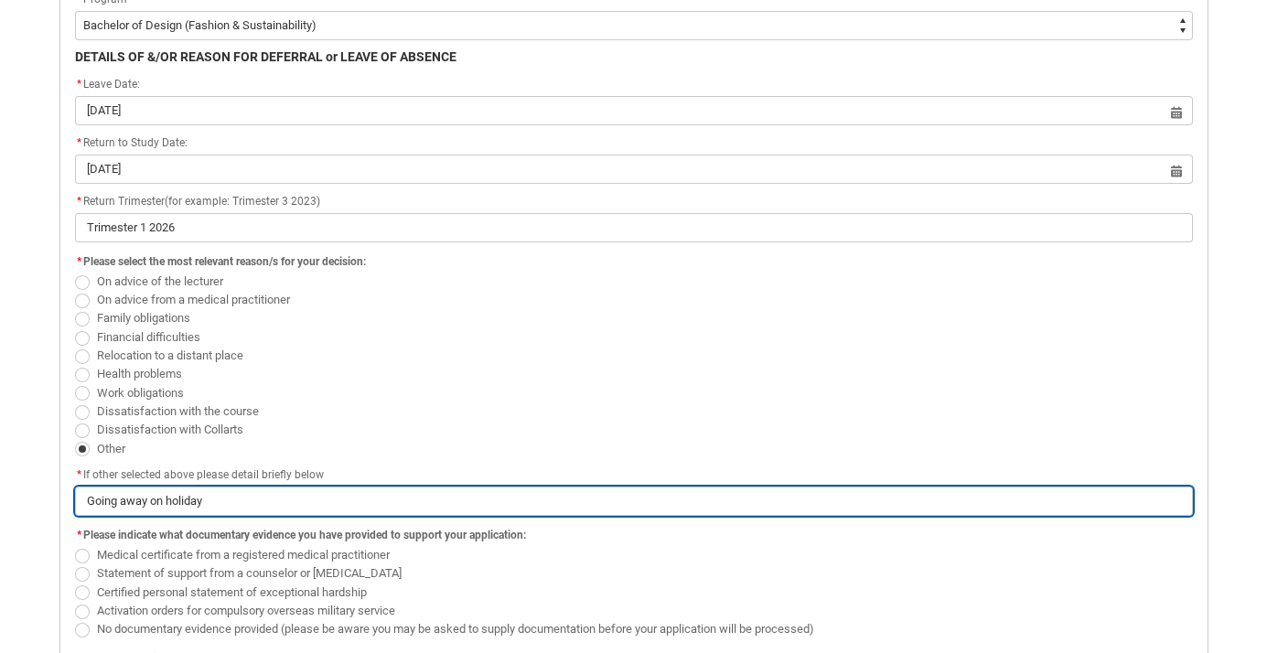
type lightning-primitive-input-simple "Going away on holiday a"
type input "Going away on holiday a"
type lightning-primitive-input-simple "Going away on holiday an"
type input "Going away on holiday an"
type lightning-primitive-input-simple "Going away on holiday and"
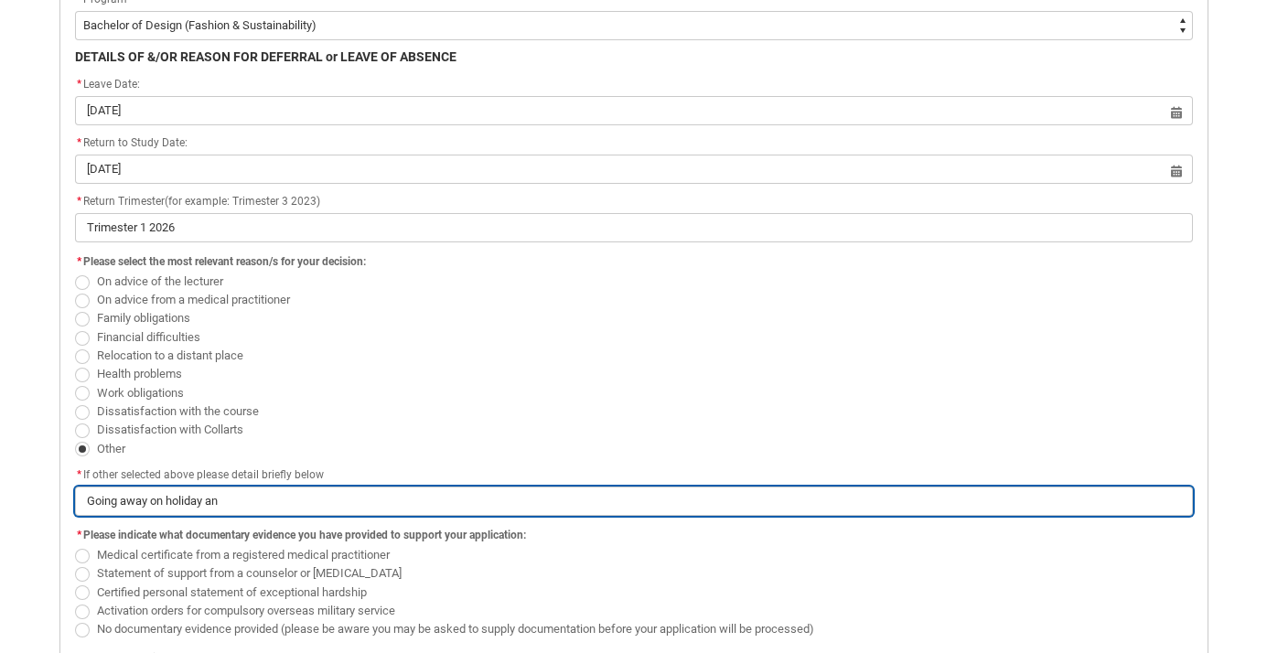
type input "Going away on holiday and"
type lightning-primitive-input-simple "Going away on holiday and"
type input "Going away on holiday and"
type lightning-primitive-input-simple "Going away on holiday and i"
type input "Going away on holiday and i"
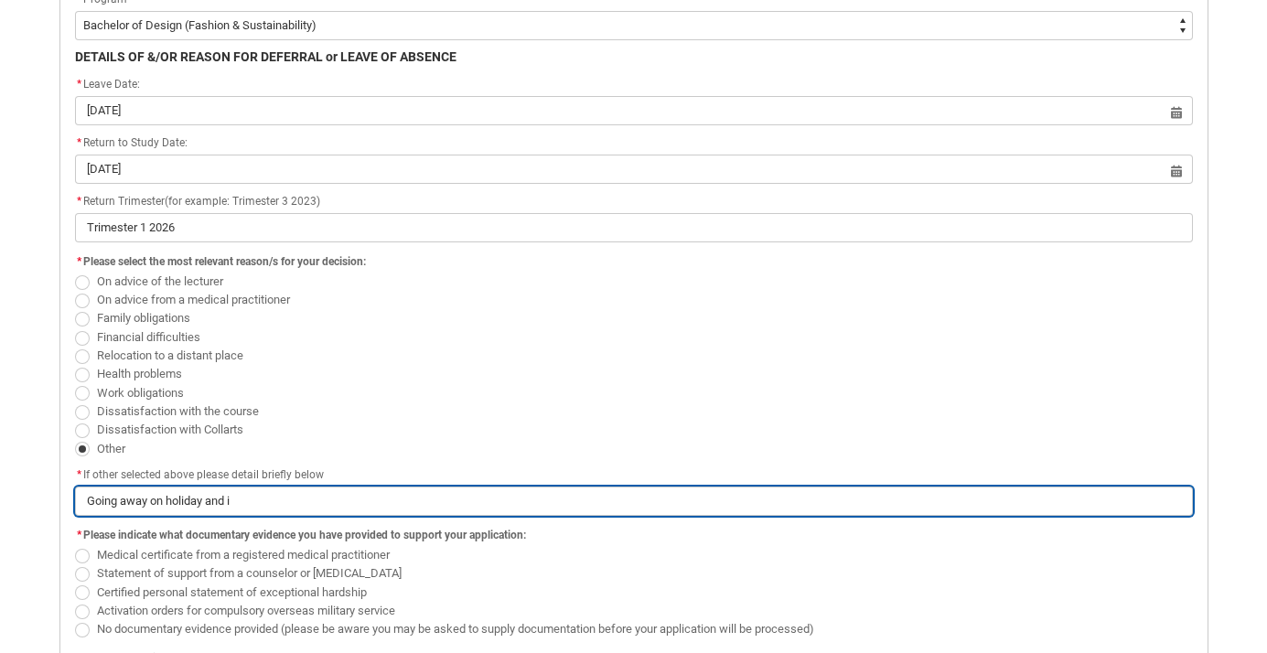
type lightning-primitive-input-simple "Going away on holiday and it"
type input "Going away on holiday and it"
type lightning-primitive-input-simple "Going away on holiday and it"
type input "Going away on holiday and it"
type lightning-primitive-input-simple "Going away on holiday and it"
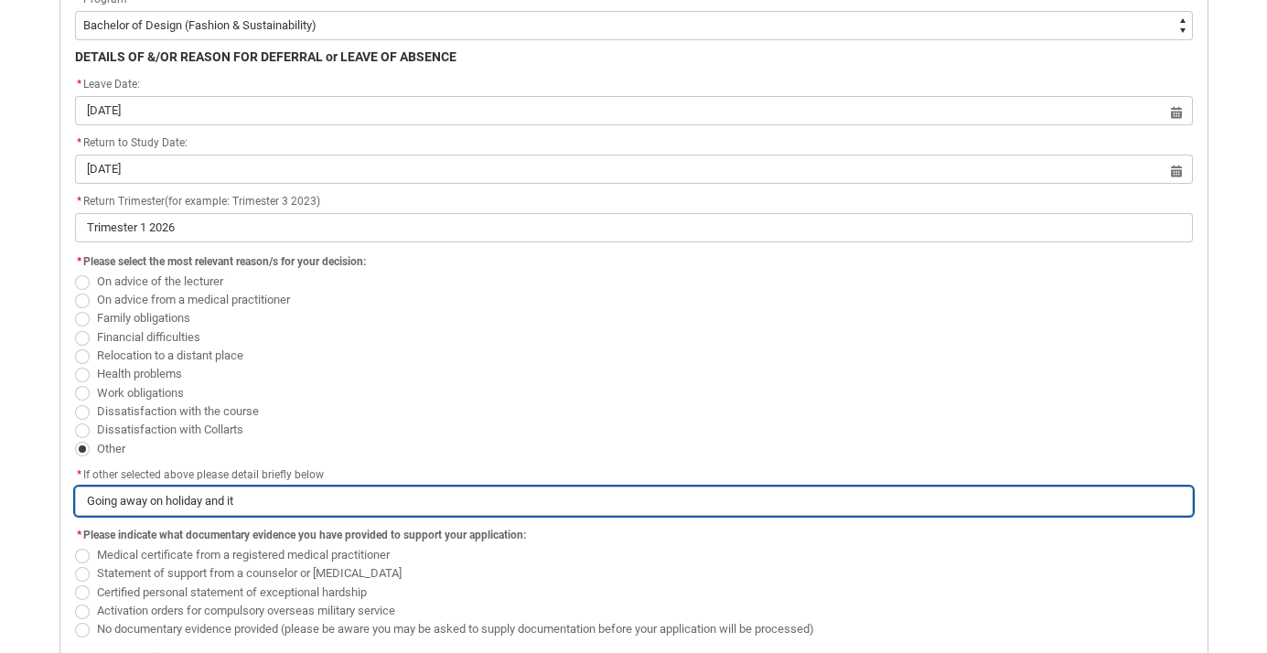
type input "Going away on holiday and it"
type lightning-primitive-input-simple "Going away on holiday and it="
type input "Going away on holiday and it="
type lightning-primitive-input-simple "Going away on holiday and it"
type input "Going away on holiday and it"
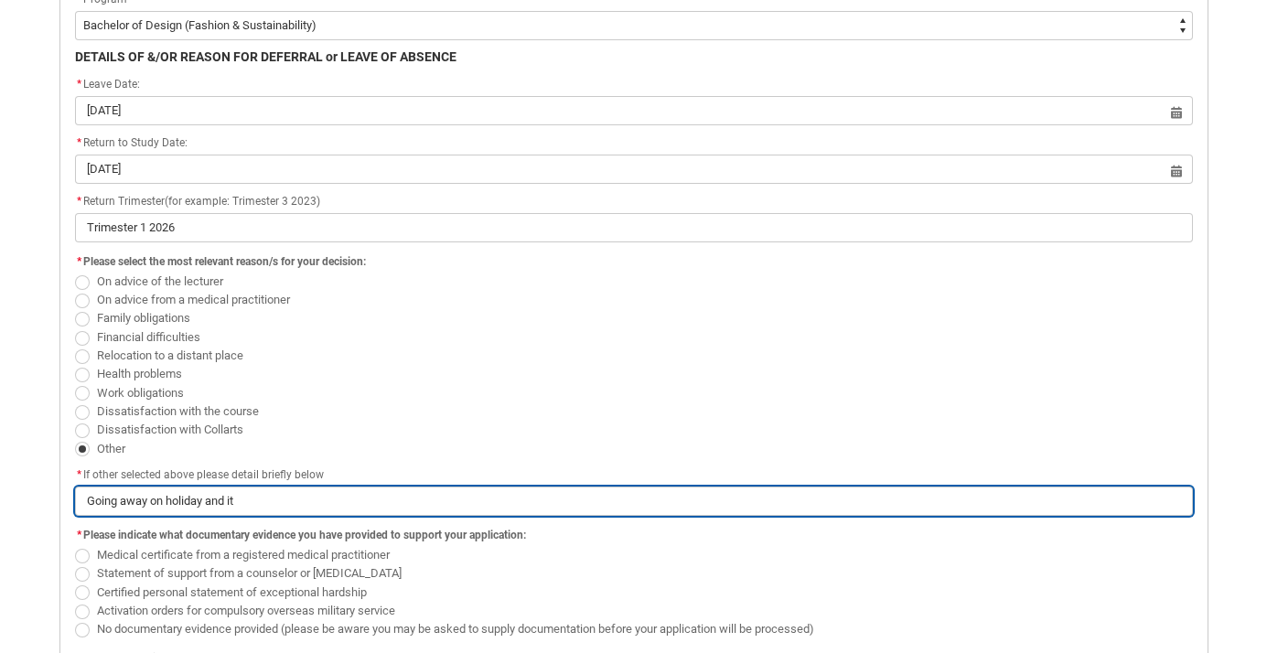
type lightning-primitive-input-simple "Going away on holiday and i"
type input "Going away on holiday and i"
type lightning-primitive-input-simple "Going away on holiday and"
type input "Going away on holiday and"
type lightning-primitive-input-simple "Going away on holiday and"
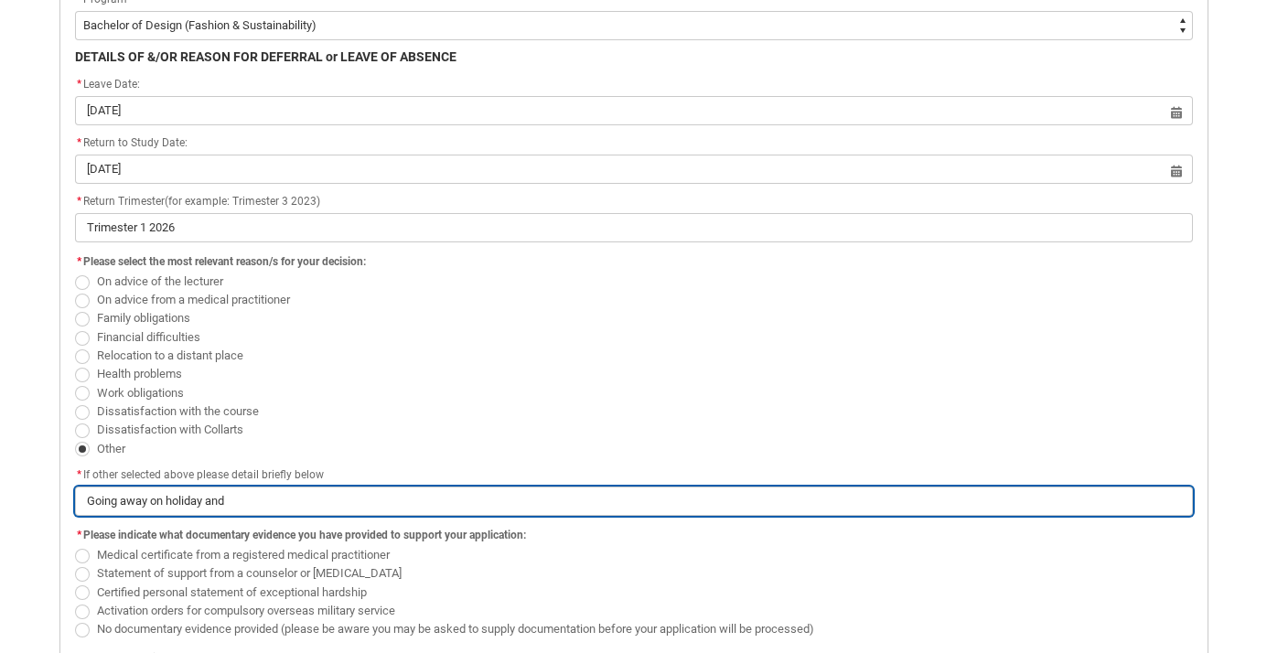
type input "Going away on holiday and"
type lightning-primitive-input-simple "Going away on holiday an"
type input "Going away on holiday an"
type lightning-primitive-input-simple "Going away on holiday a"
type input "Going away on holiday a"
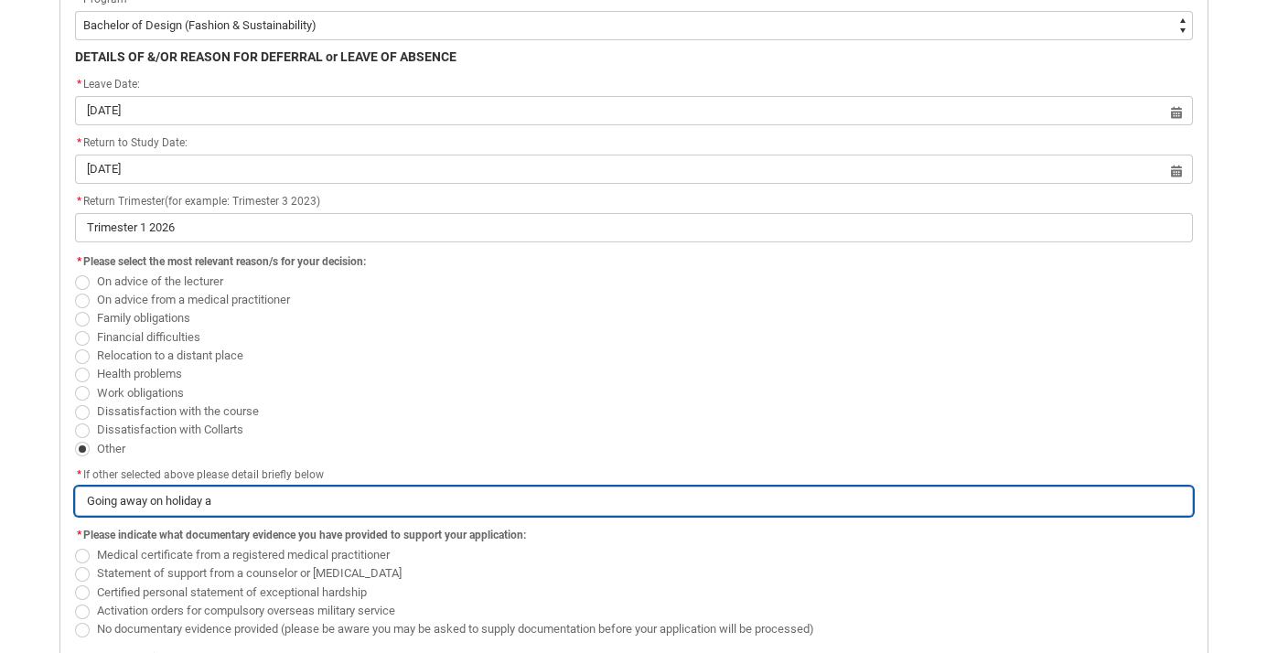
type lightning-primitive-input-simple "Going away on holiday"
type input "Going away on holiday"
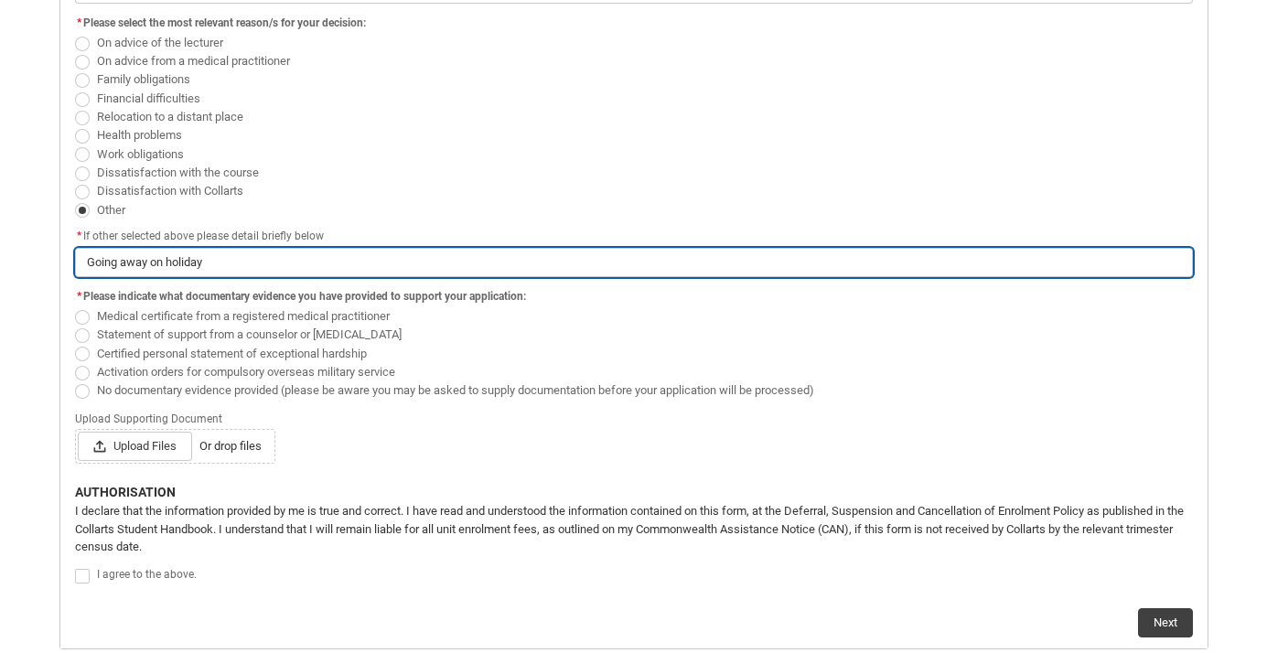
scroll to position [819, 0]
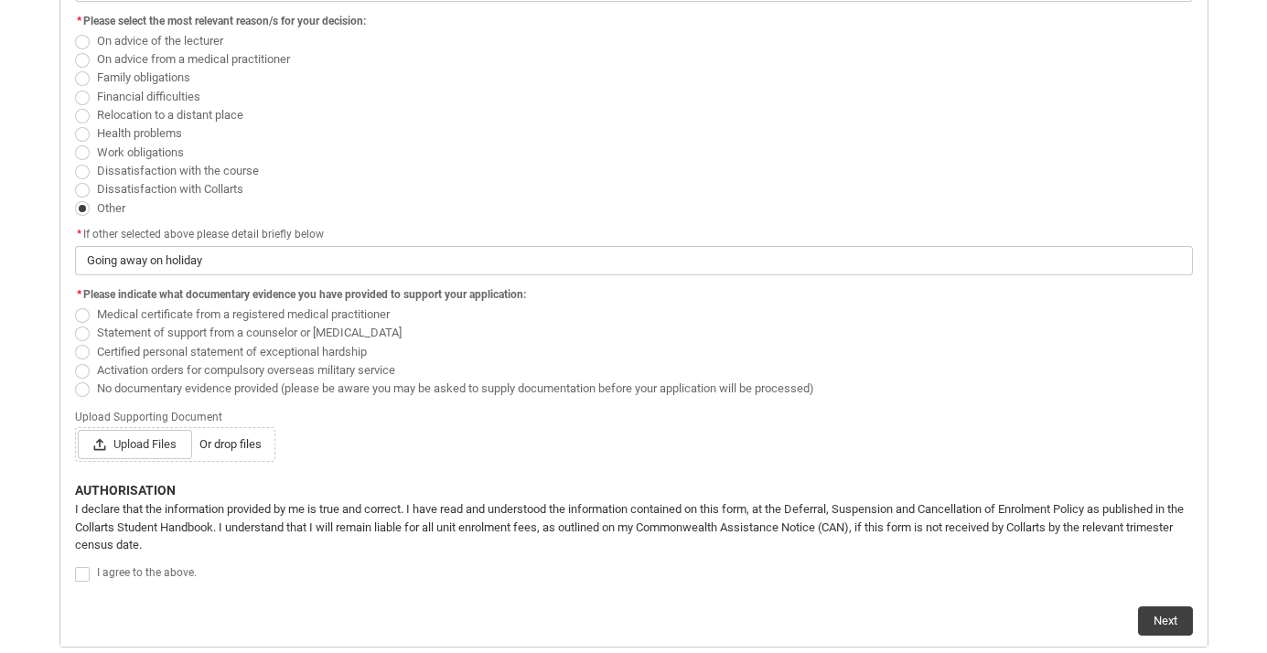
click at [81, 390] on span "Redu_Student_Request flow" at bounding box center [82, 389] width 15 height 15
click at [75, 379] on input "No documentary evidence provided (please be aware you may be asked to supply do…" at bounding box center [74, 378] width 1 height 1
radio input "true"
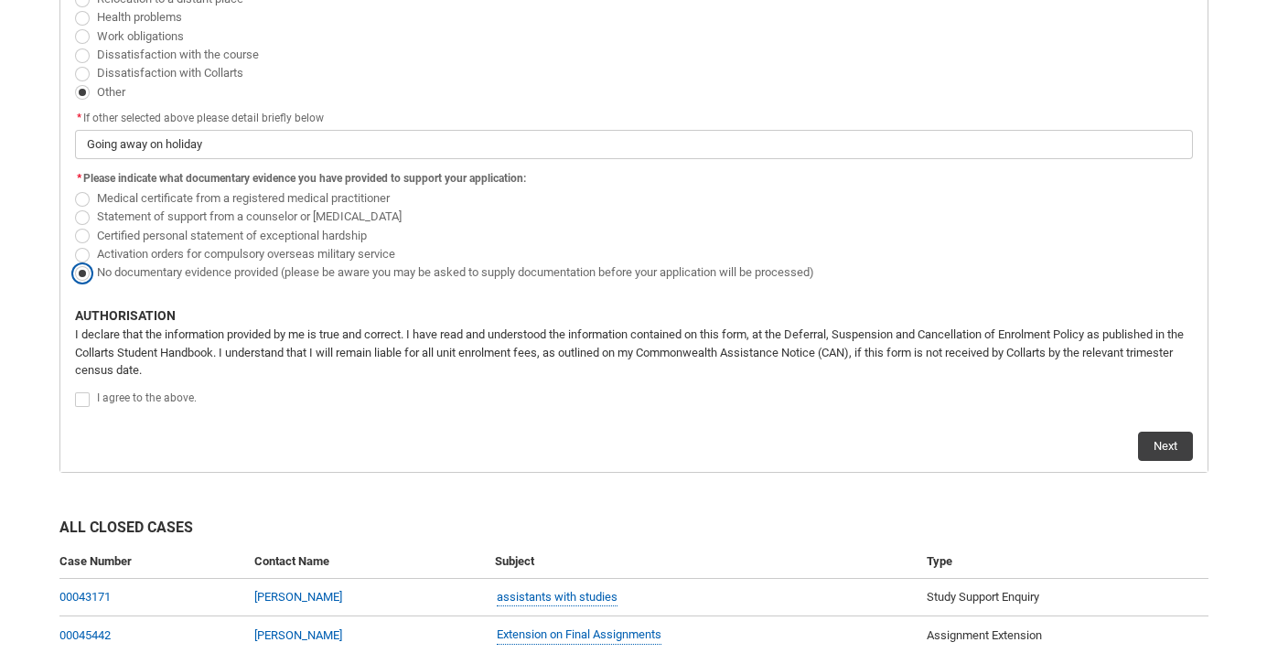
scroll to position [938, 0]
click at [80, 395] on span "Redu_Student_Request flow" at bounding box center [82, 397] width 15 height 15
click at [75, 388] on input "Redu_Student_Request flow" at bounding box center [74, 387] width 1 height 1
type lightning-input "true"
checkbox input "true"
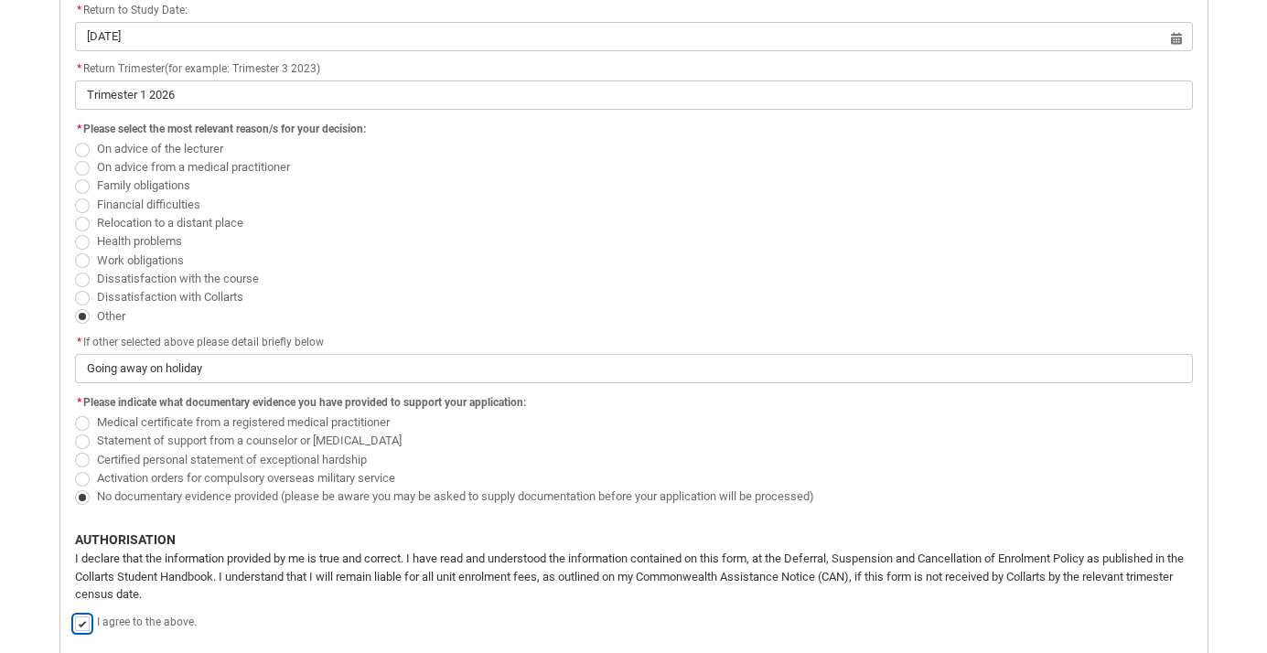
scroll to position [1093, 0]
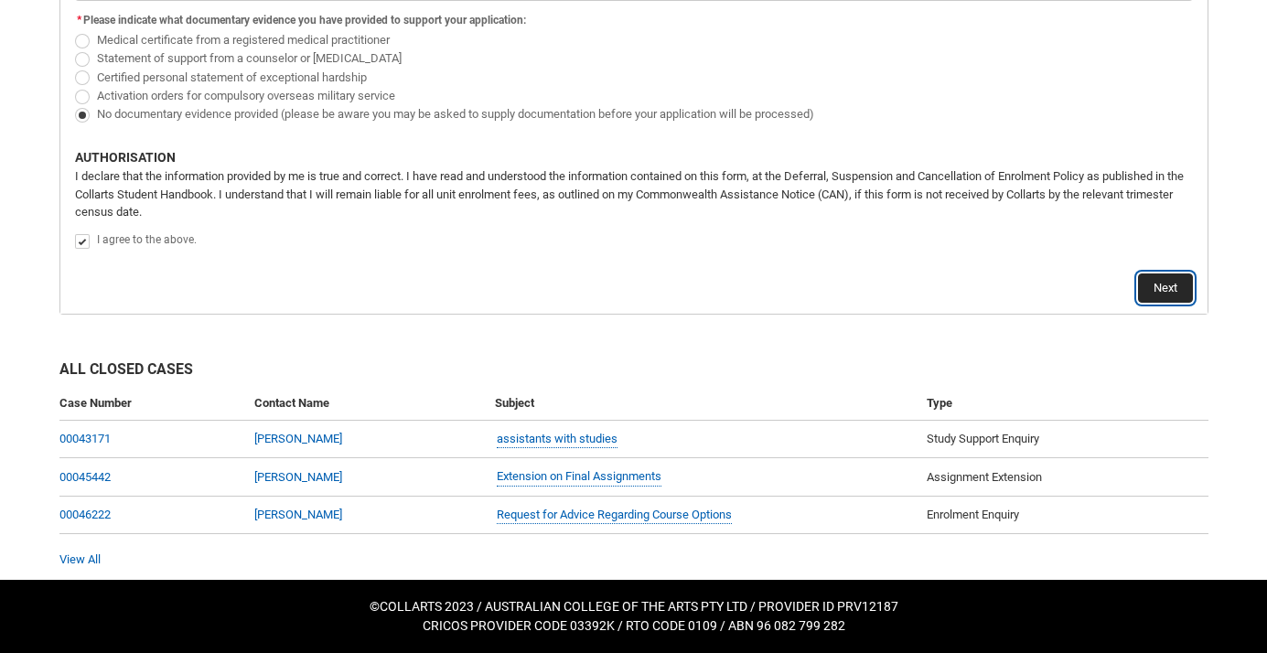
click at [1173, 286] on button "Next" at bounding box center [1165, 287] width 55 height 29
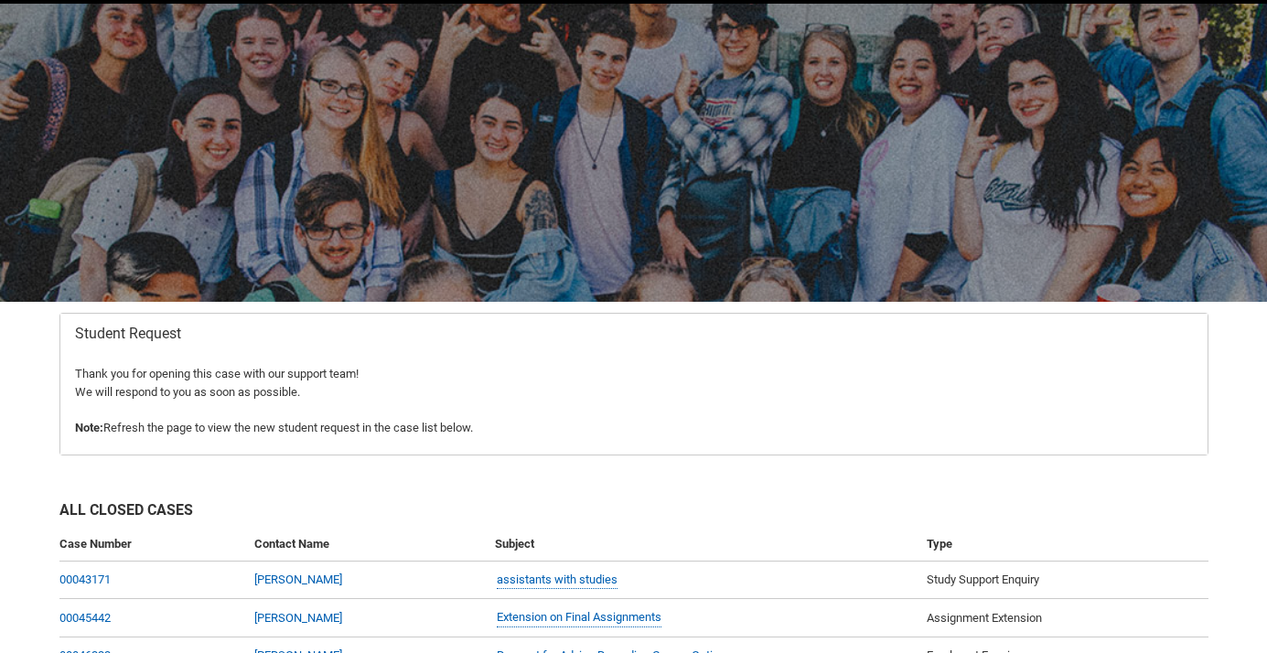
scroll to position [195, 0]
